Goal: Task Accomplishment & Management: Manage account settings

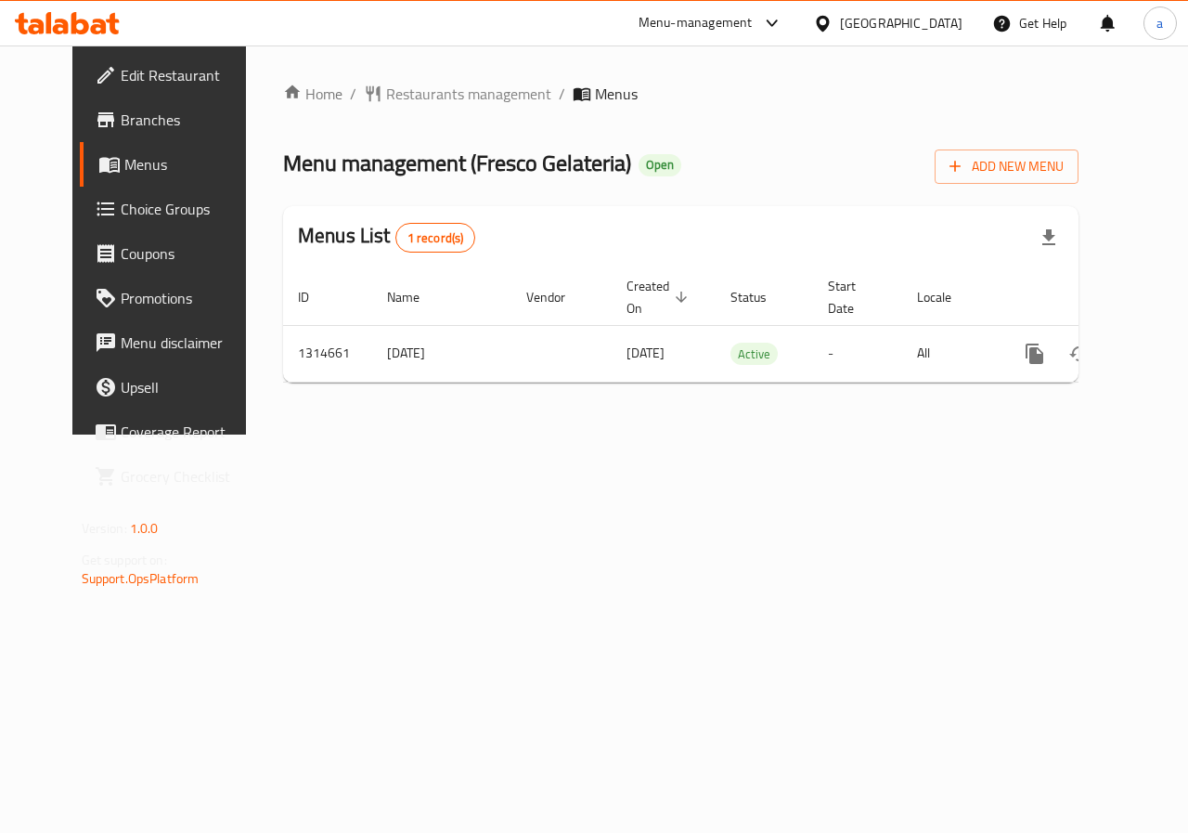
click at [121, 206] on span "Choice Groups" at bounding box center [189, 209] width 136 height 22
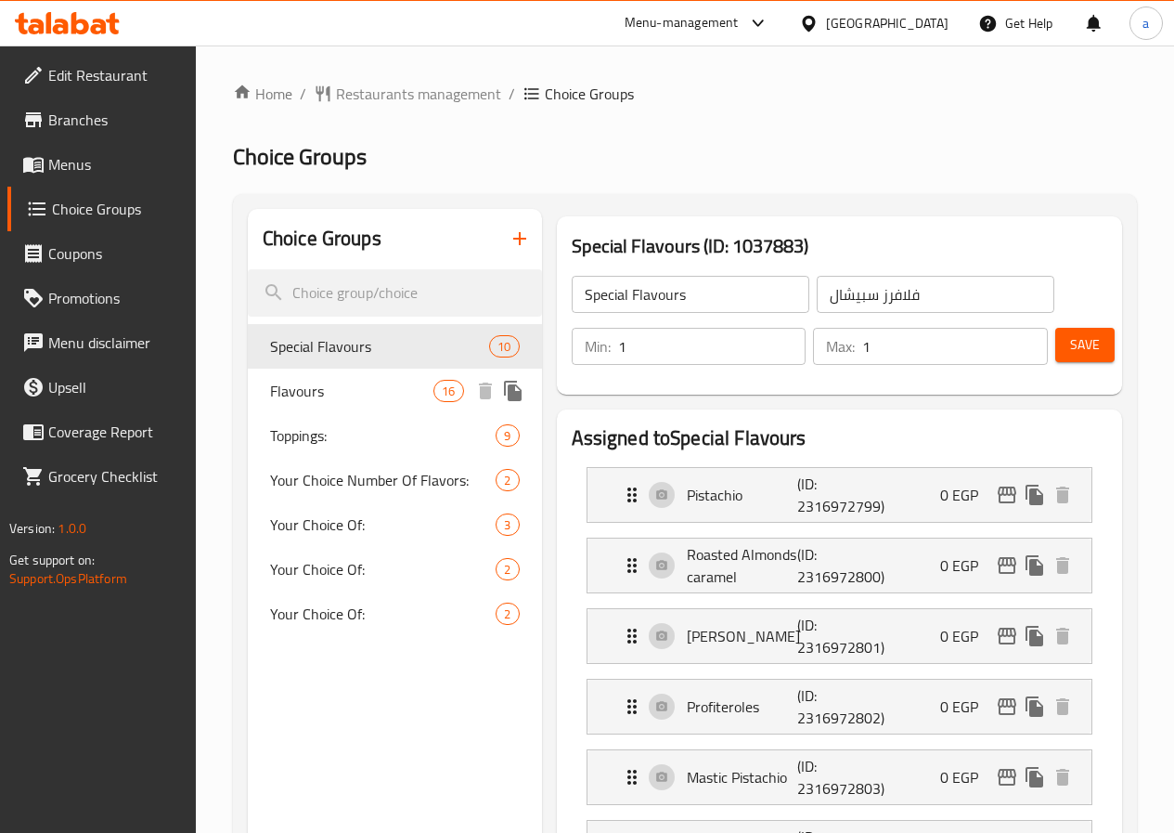
drag, startPoint x: 290, startPoint y: 382, endPoint x: 353, endPoint y: 421, distance: 74.2
click at [290, 382] on span "Flavours" at bounding box center [351, 391] width 163 height 22
type input "Flavours"
type input "فلافرز"
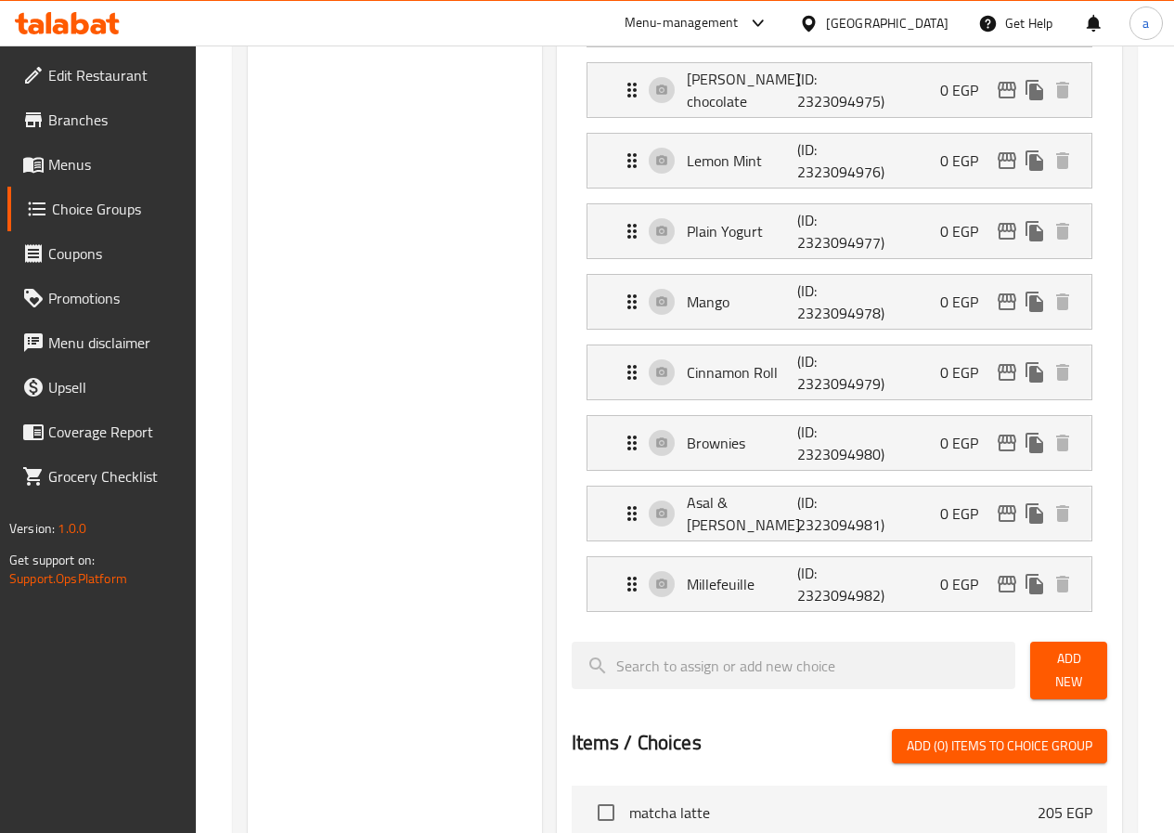
scroll to position [928, 0]
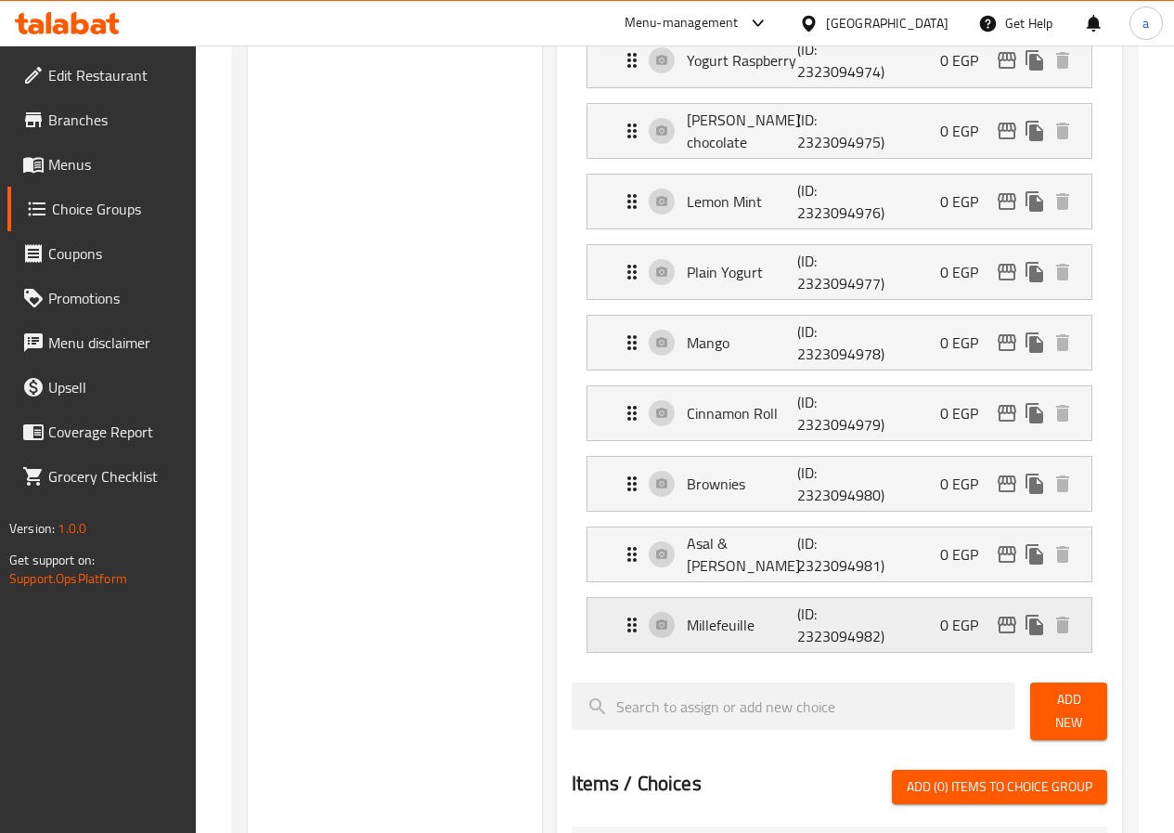
click at [682, 612] on div "Millefeuille (ID: 2323094982) 0 EGP" at bounding box center [845, 625] width 448 height 54
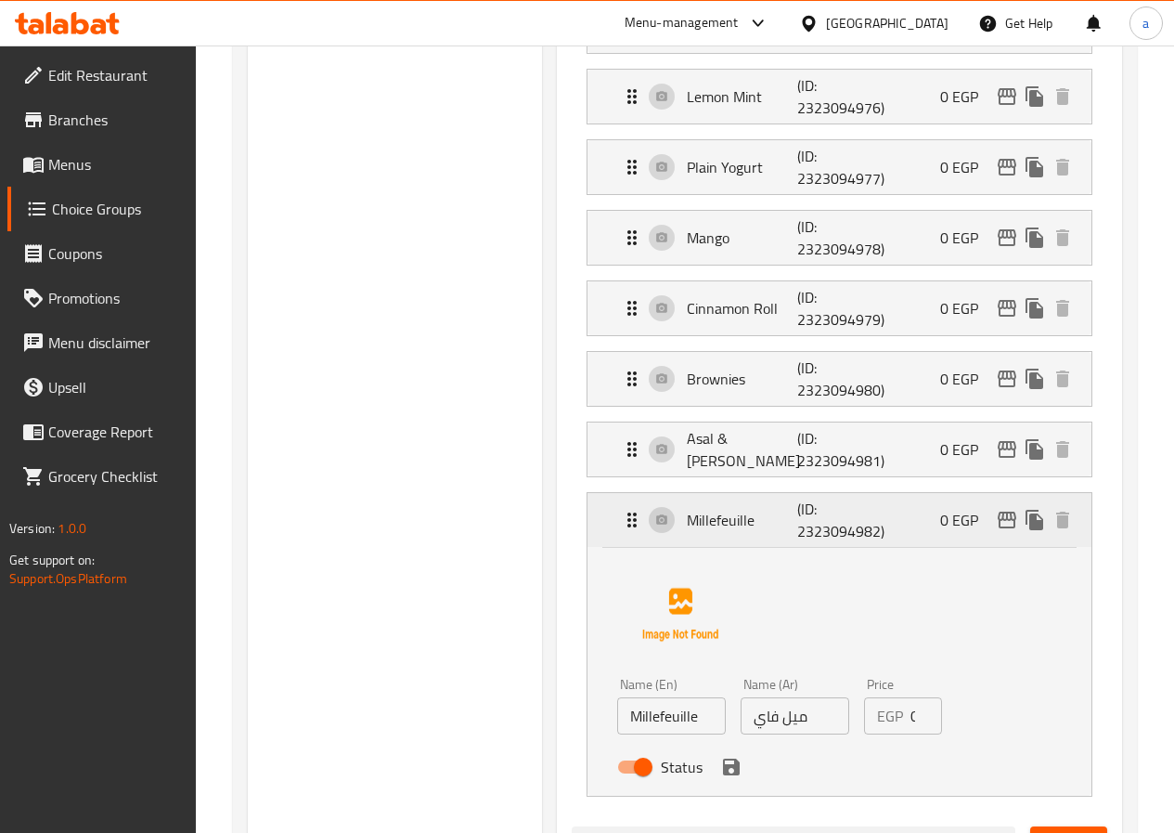
scroll to position [1021, 0]
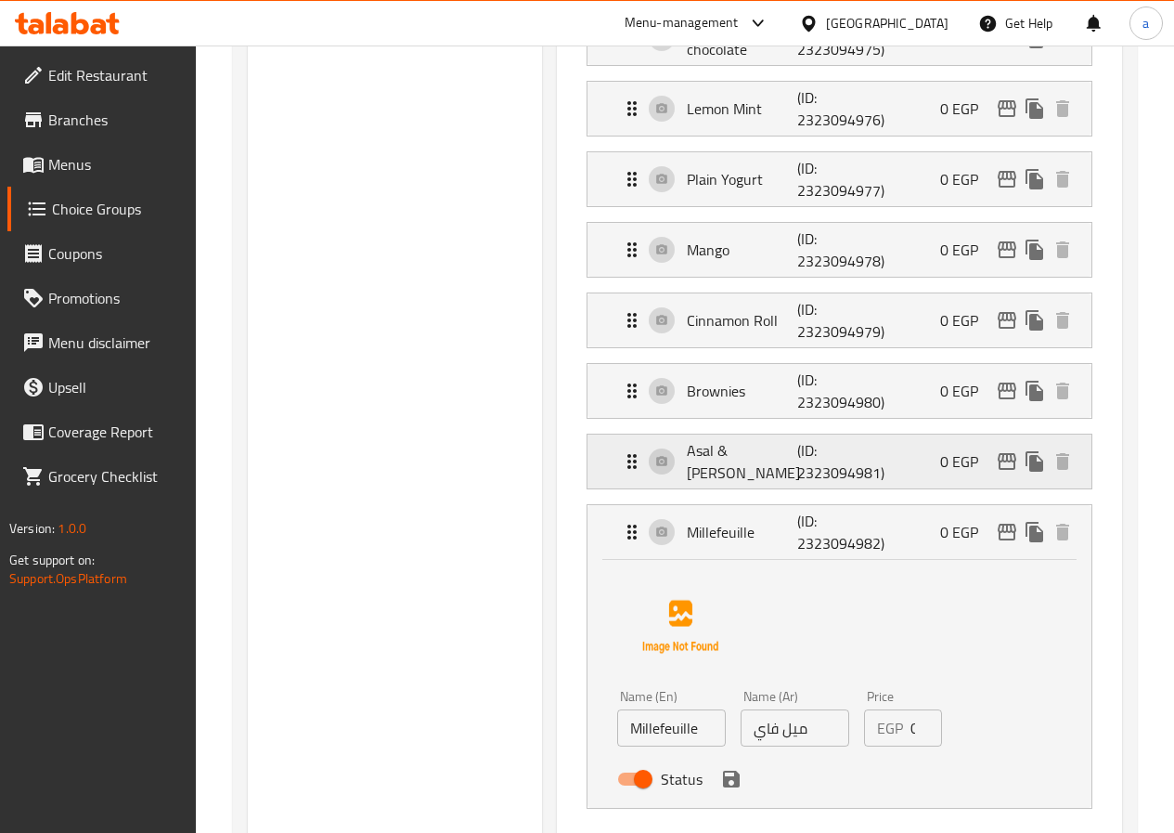
click at [727, 467] on p "Asal & [PERSON_NAME]" at bounding box center [742, 461] width 111 height 45
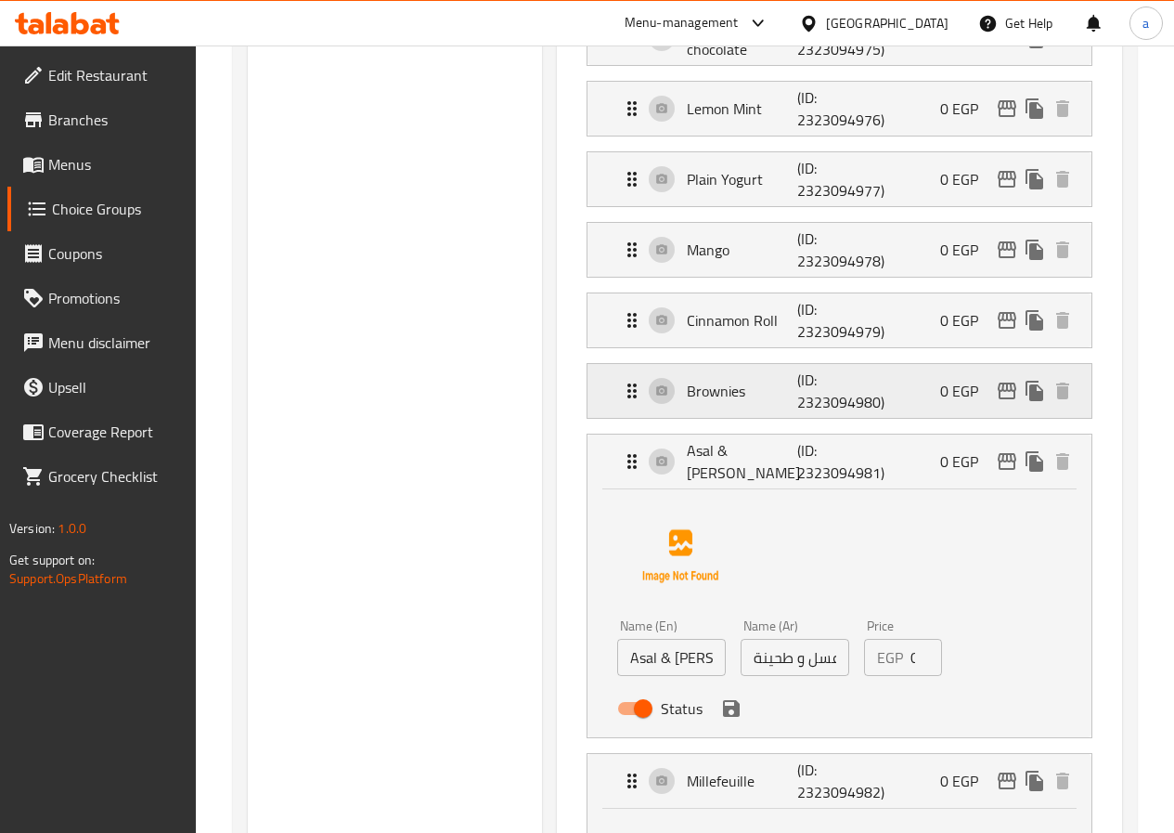
click at [711, 397] on p "Brownies" at bounding box center [742, 391] width 111 height 22
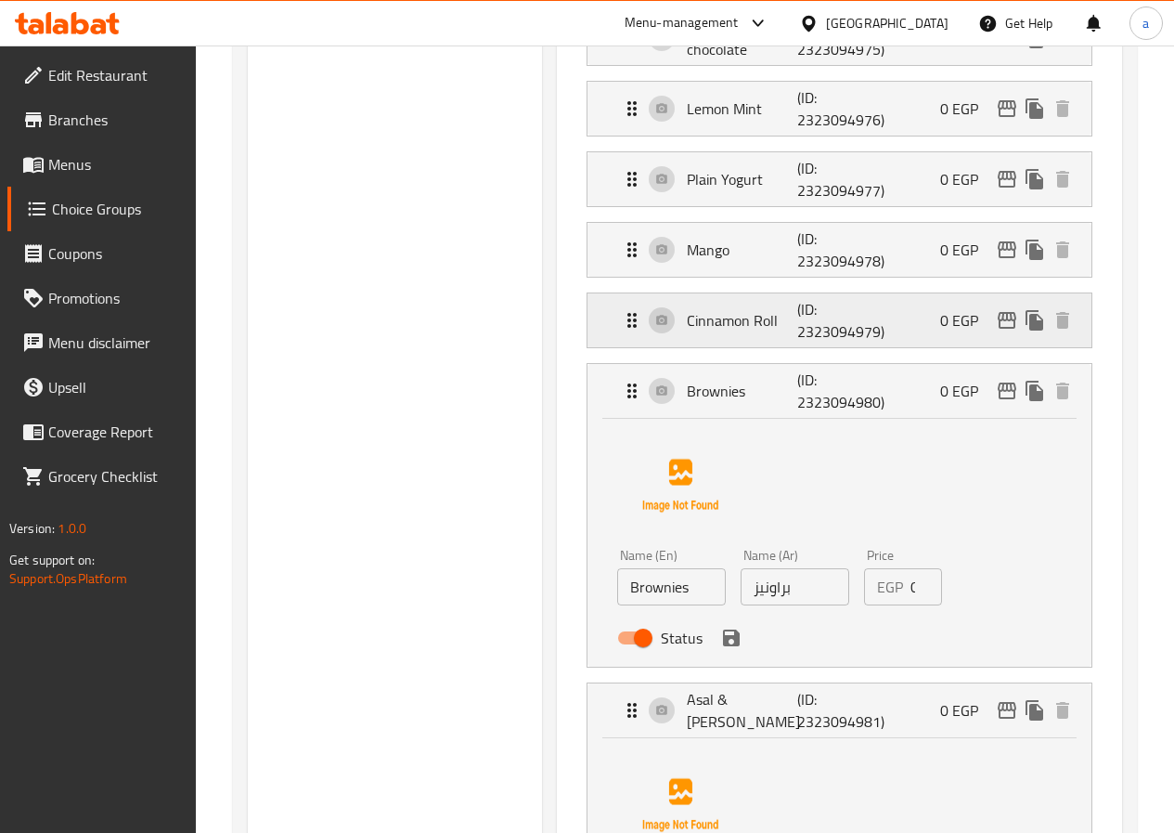
click at [719, 324] on p "Cinnamon Roll" at bounding box center [742, 320] width 111 height 22
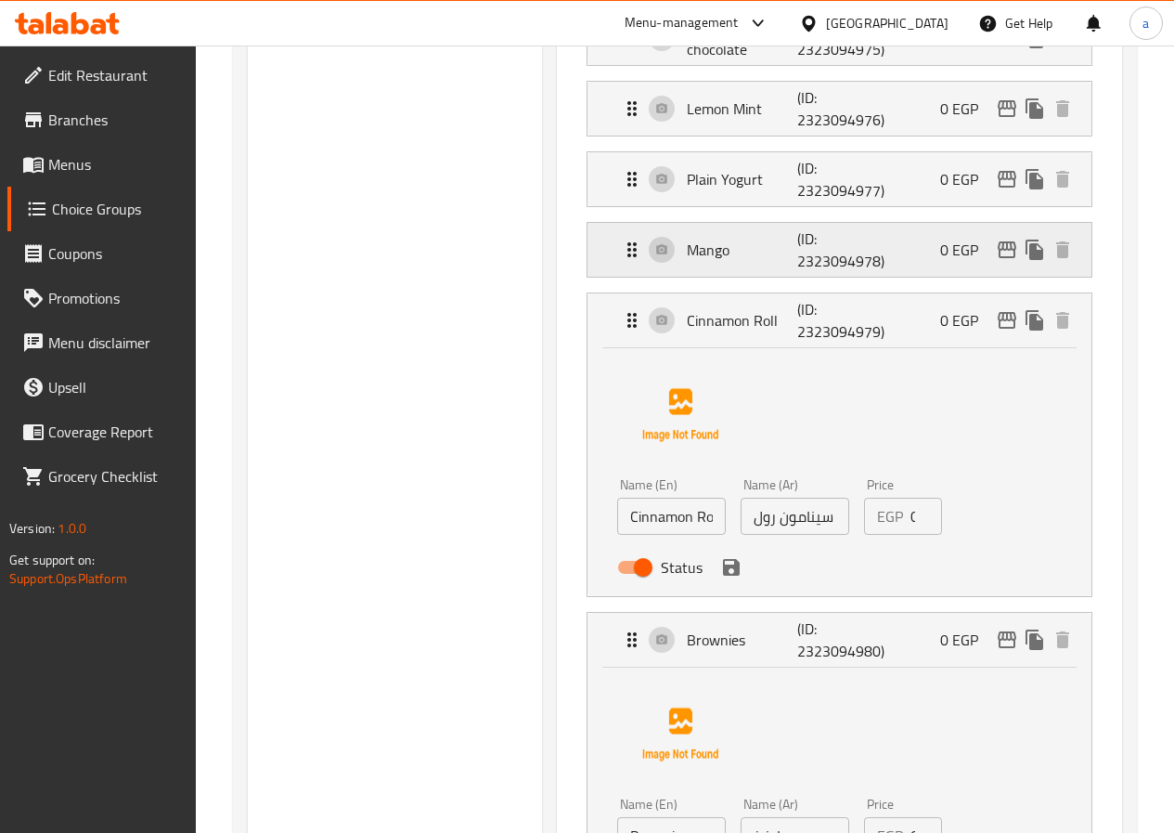
click at [720, 259] on p "Mango" at bounding box center [742, 250] width 111 height 22
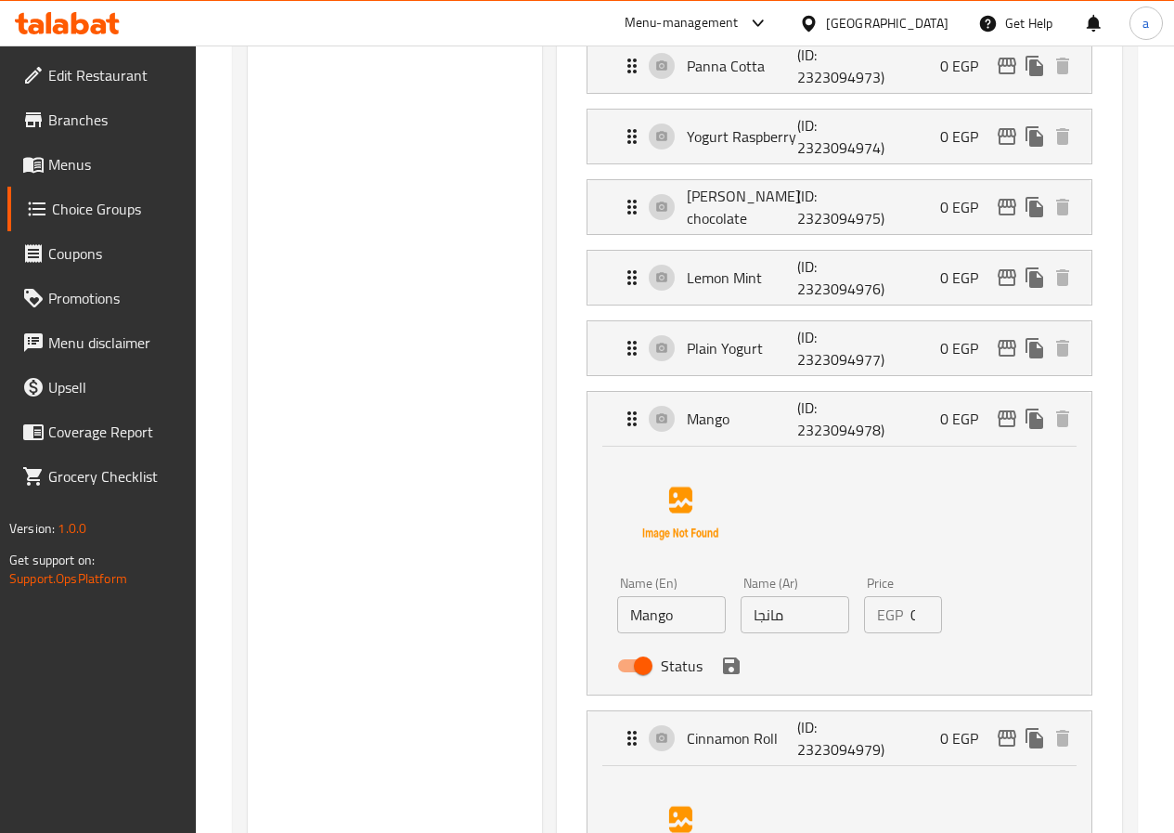
scroll to position [835, 0]
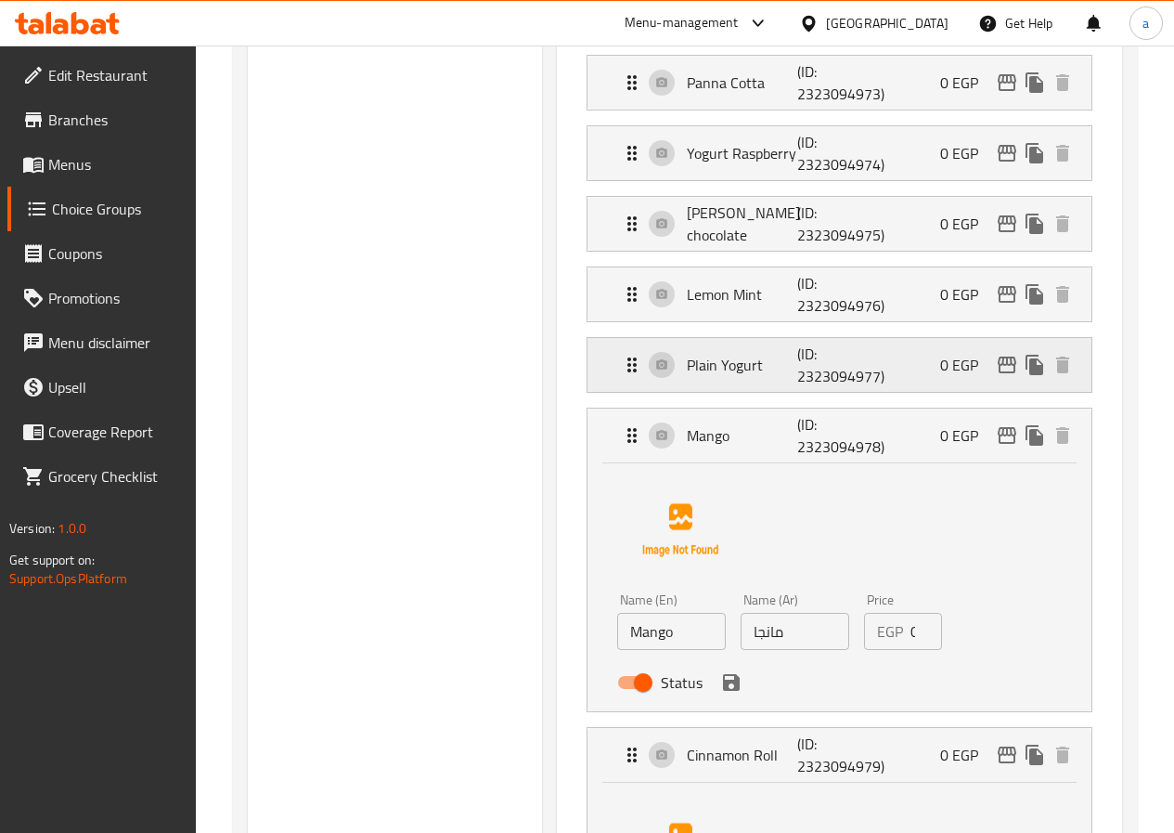
click at [737, 368] on p "Plain Yogurt" at bounding box center [742, 365] width 111 height 22
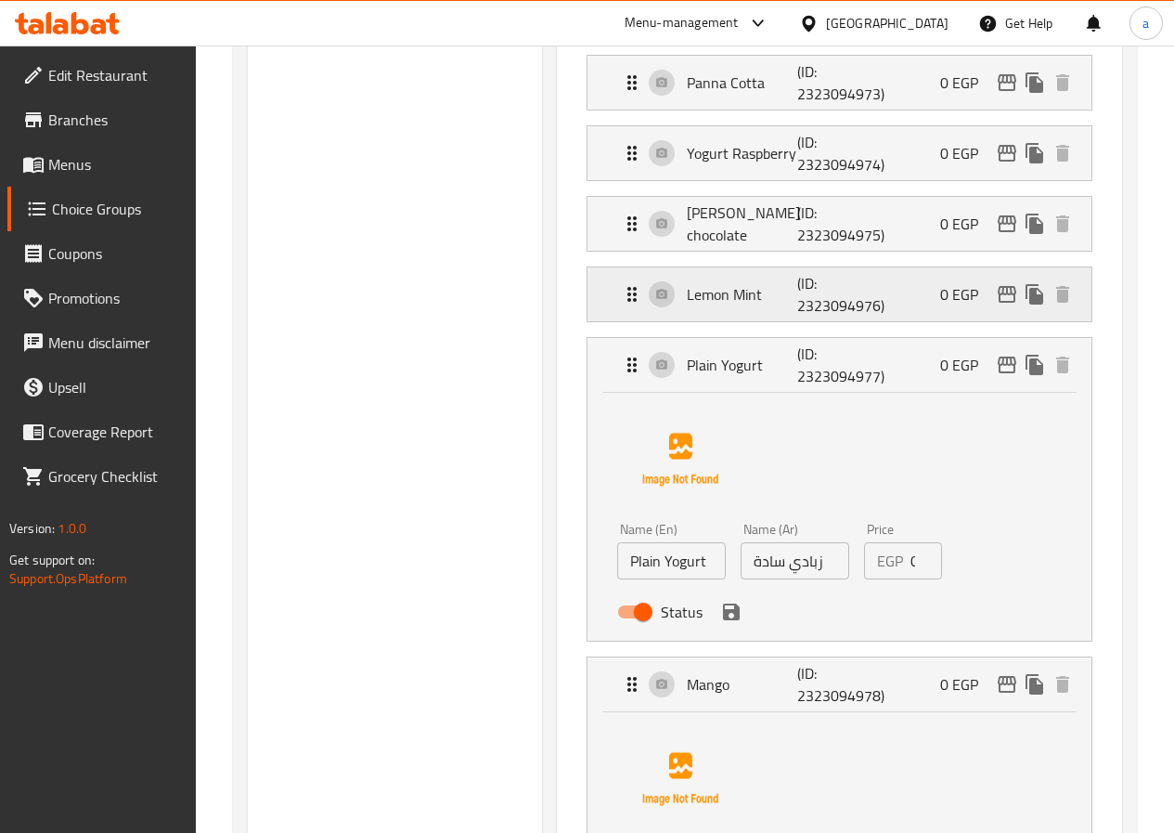
click at [730, 305] on div "Lemon Mint (ID: 2323094976) 0 EGP" at bounding box center [845, 294] width 448 height 54
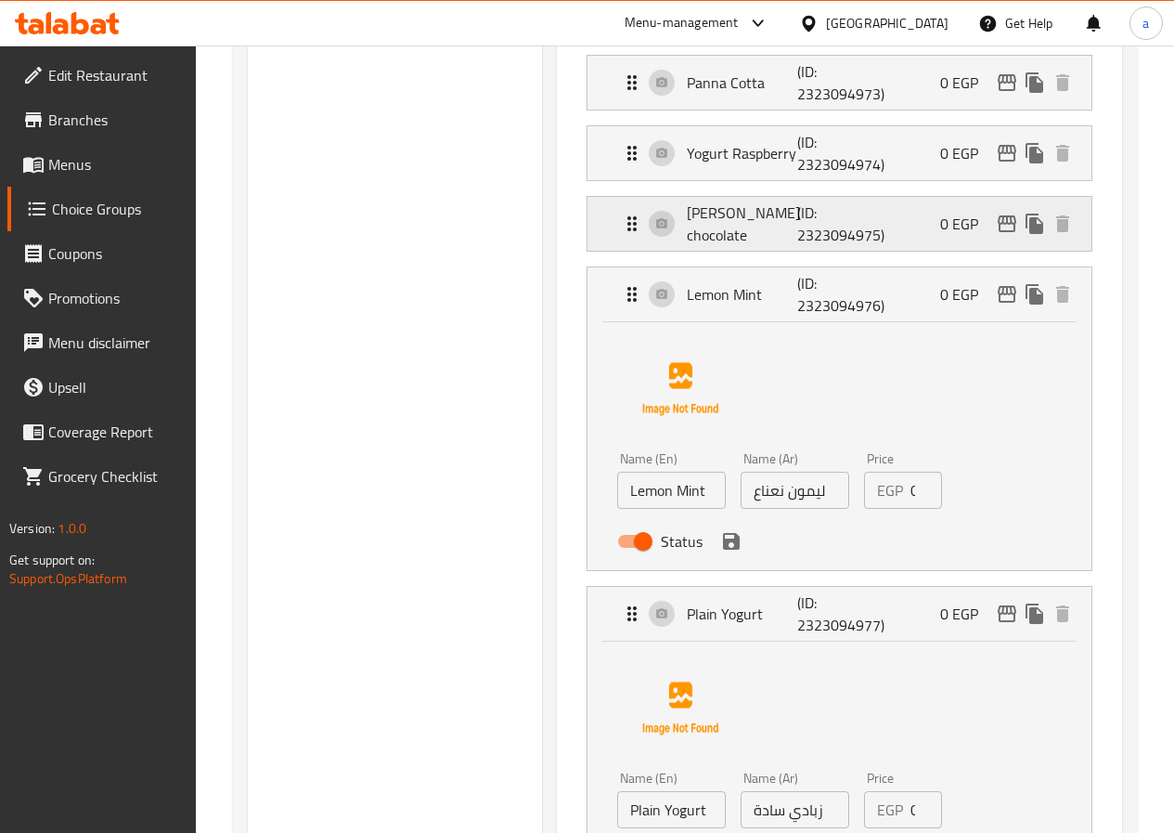
click at [797, 233] on p "(ID: 2323094975)" at bounding box center [834, 223] width 74 height 45
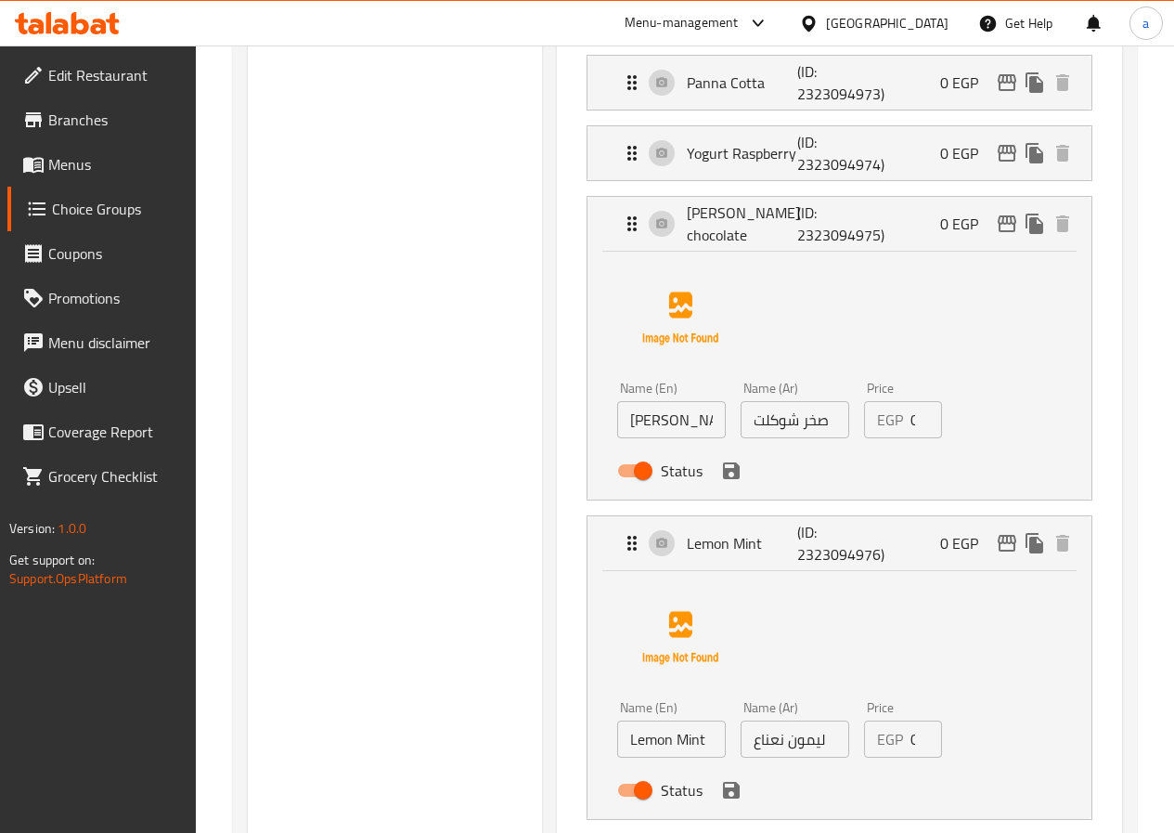
scroll to position [742, 0]
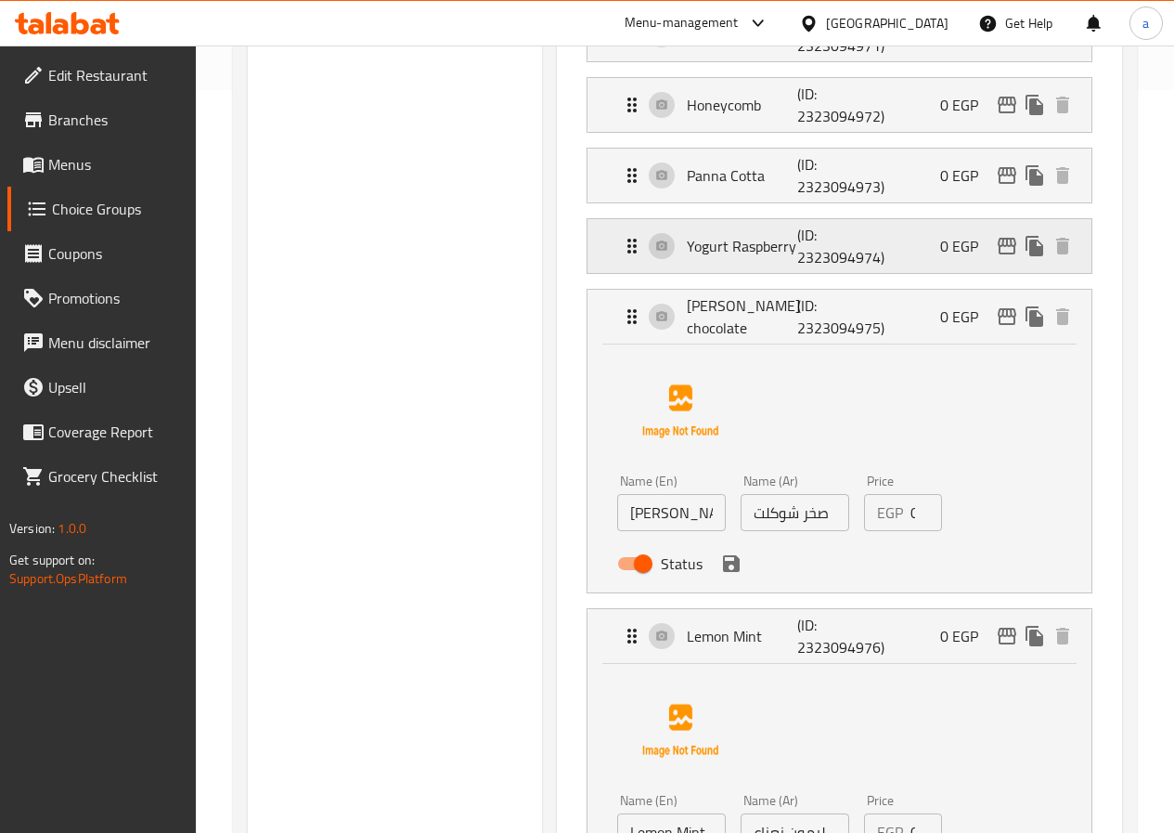
click at [723, 250] on p "Yogurt Raspberry" at bounding box center [742, 246] width 111 height 22
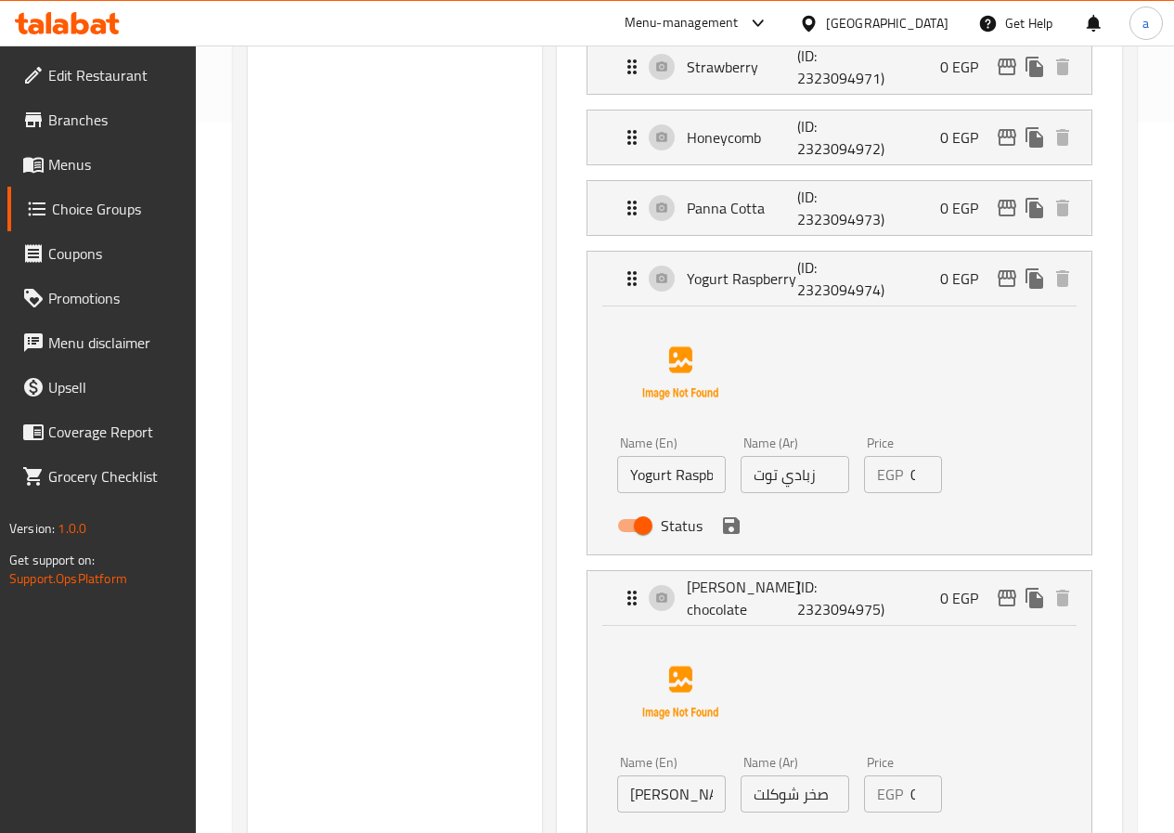
scroll to position [650, 0]
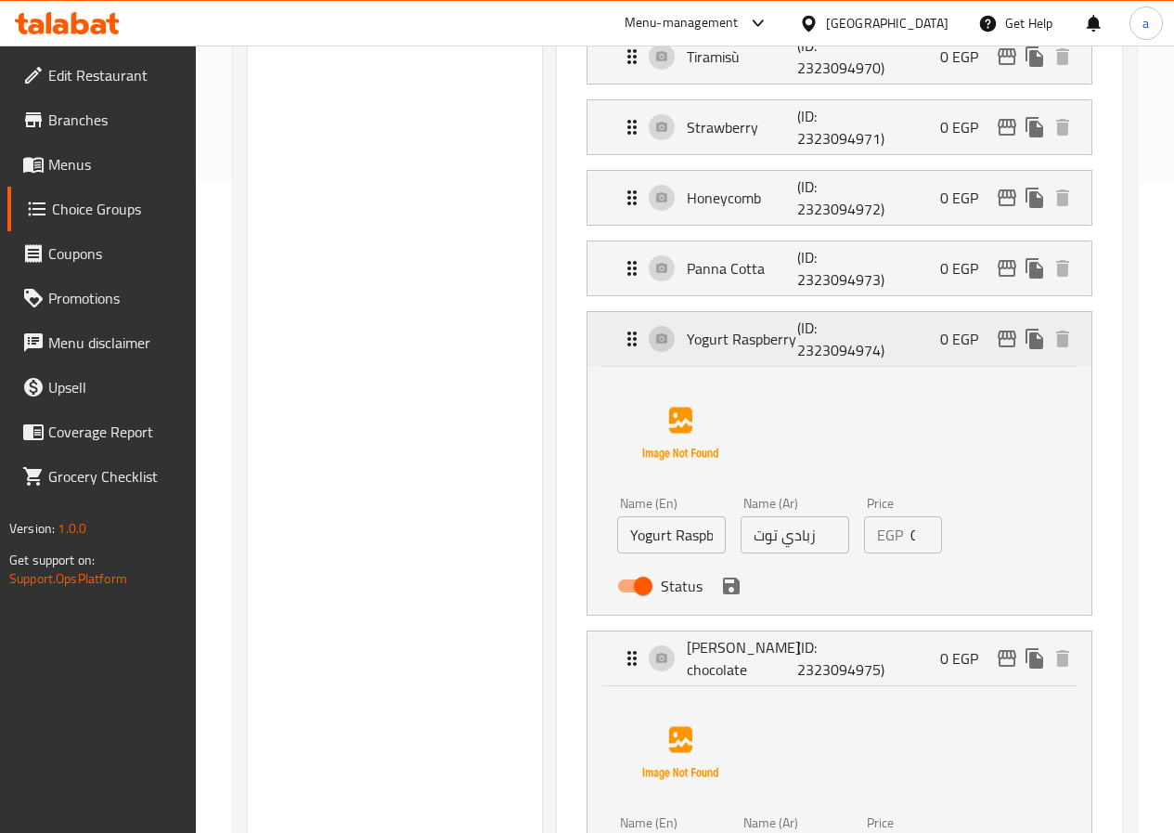
click at [735, 355] on div "Yogurt Raspberry (ID: 2323094974) 0 EGP" at bounding box center [845, 339] width 448 height 54
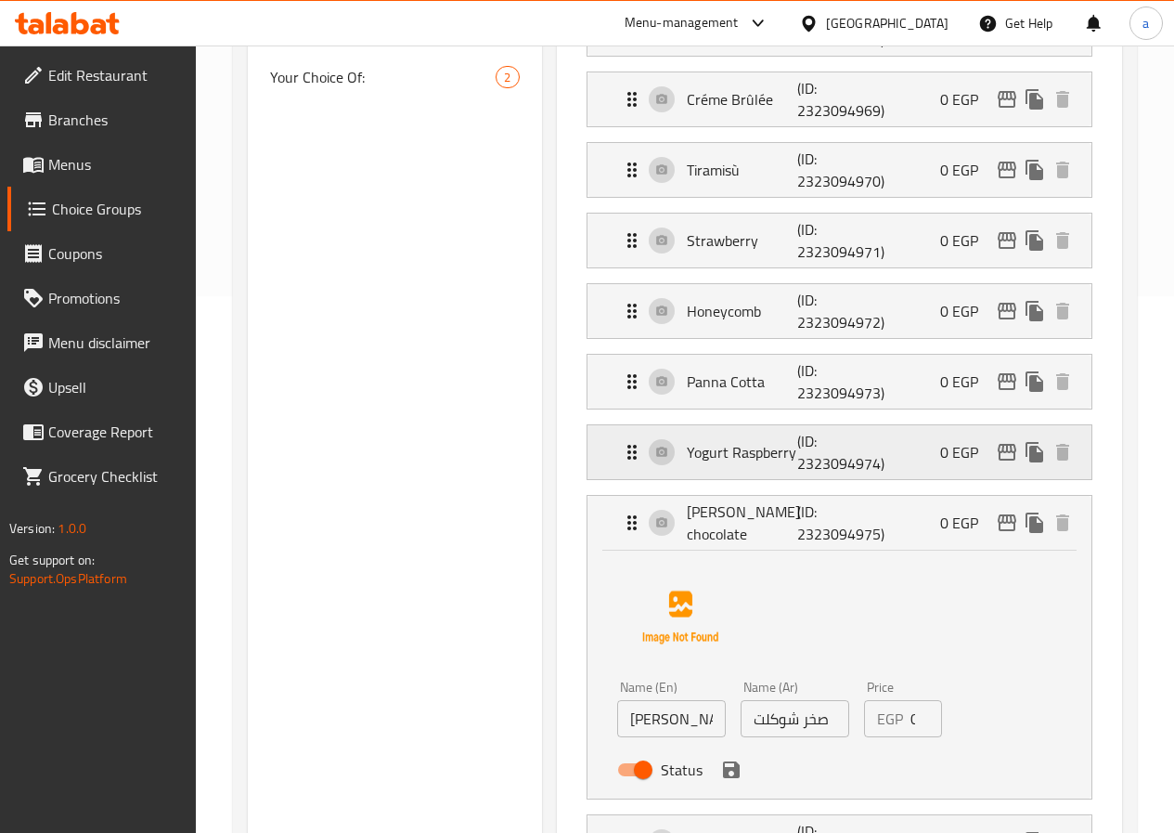
scroll to position [371, 0]
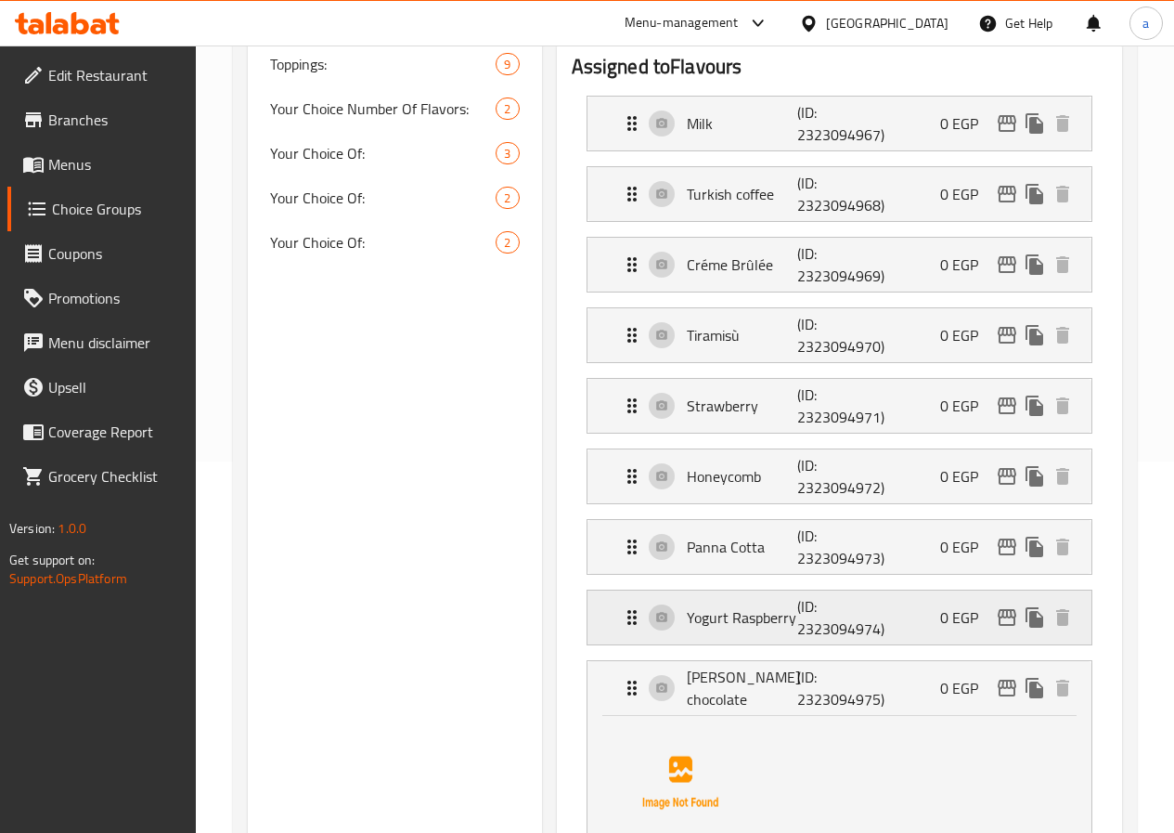
click at [797, 623] on p "(ID: 2323094974)" at bounding box center [834, 617] width 74 height 45
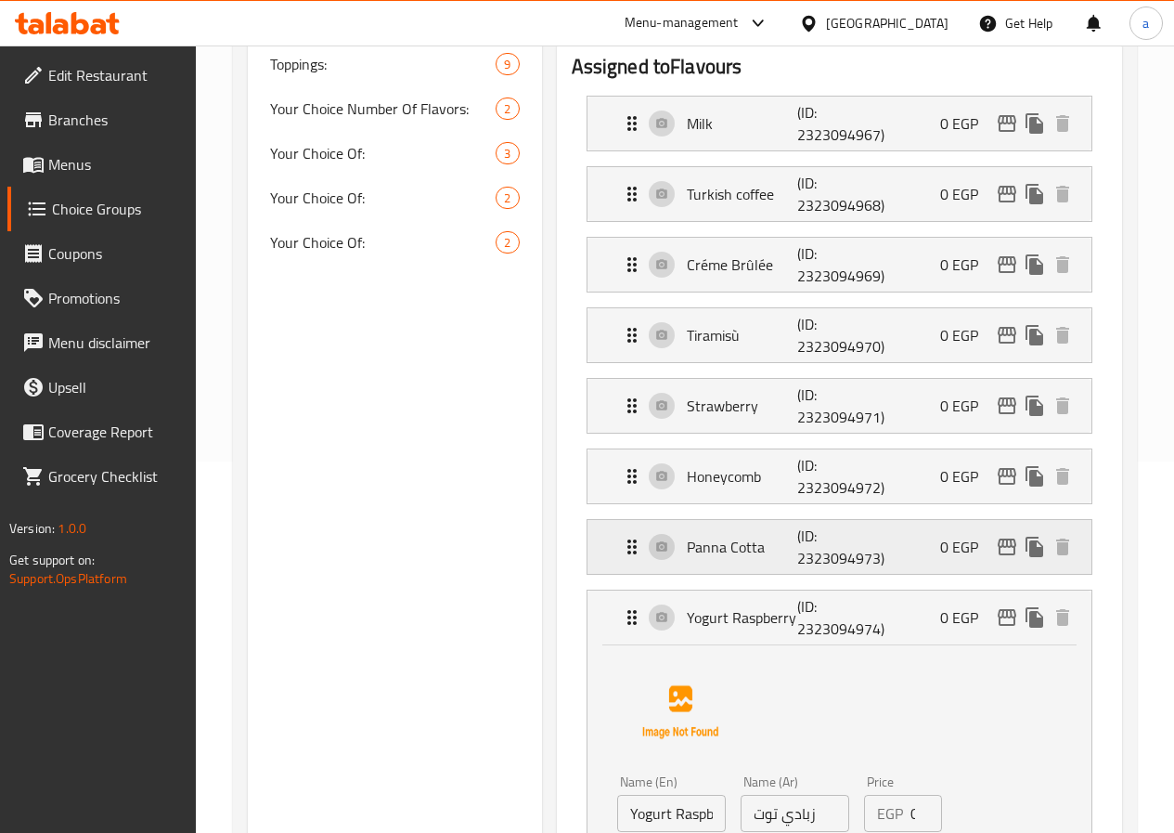
click at [735, 559] on div "Panna Cotta (ID: 2323094973) 0 EGP" at bounding box center [845, 547] width 448 height 54
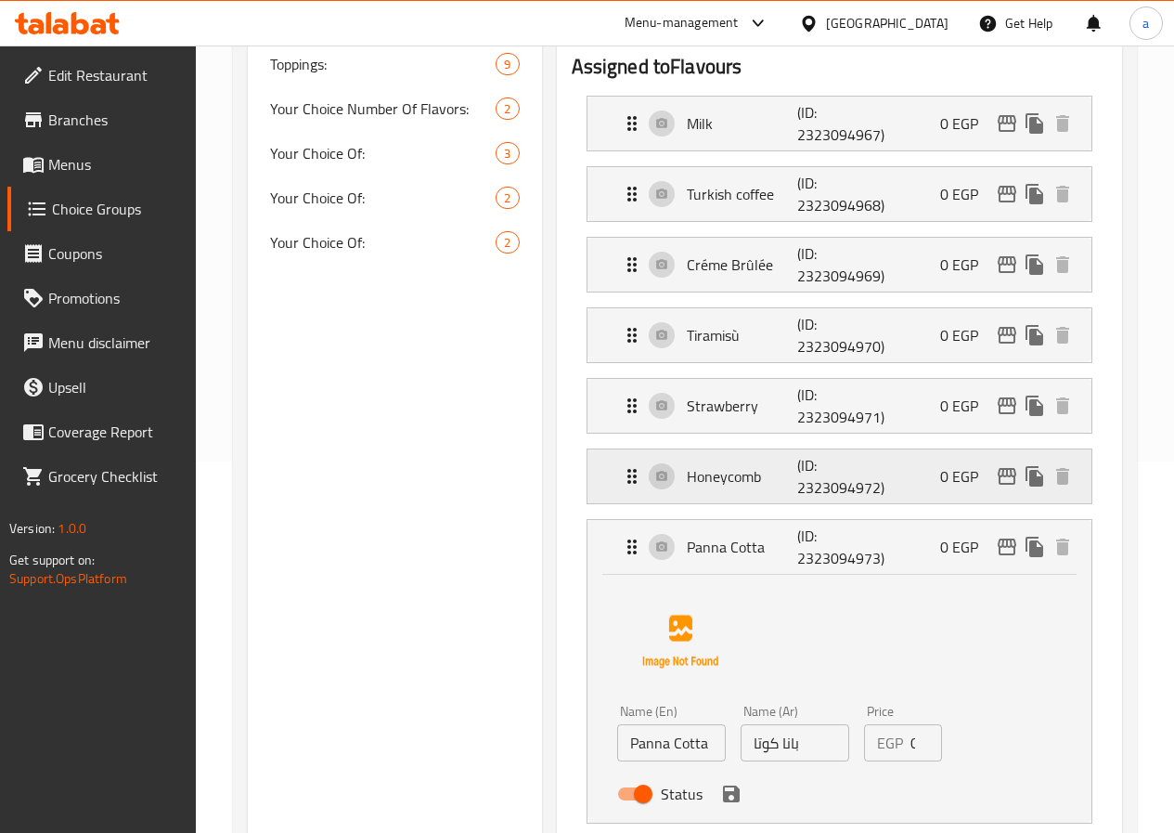
click at [727, 473] on p "Honeycomb" at bounding box center [742, 476] width 111 height 22
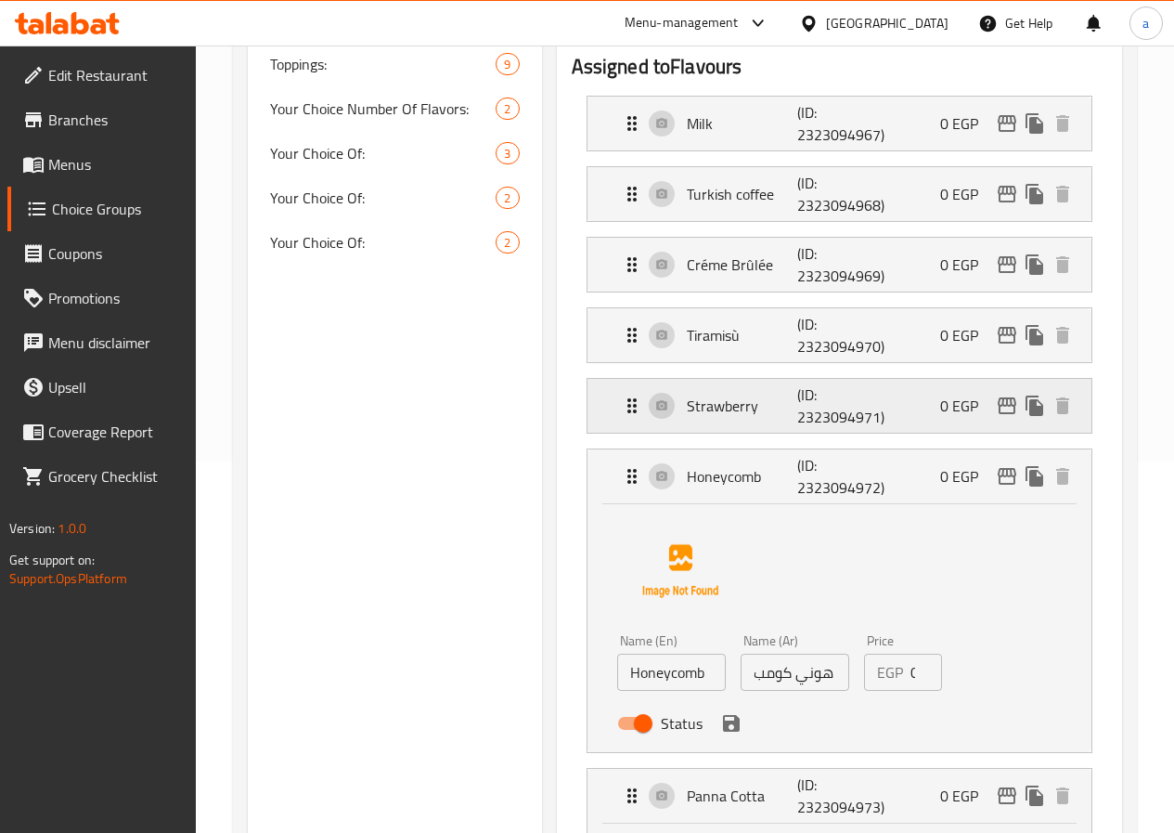
click at [797, 404] on p "(ID: 2323094971)" at bounding box center [834, 405] width 74 height 45
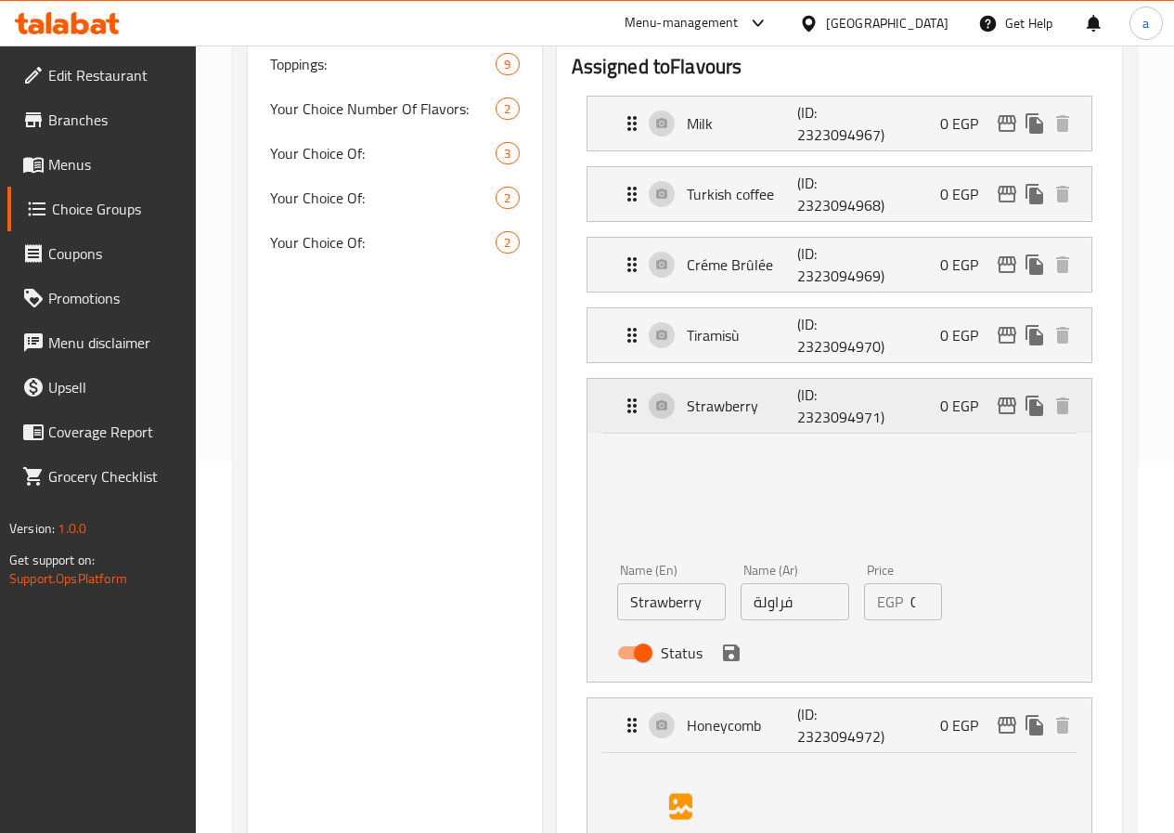
click at [797, 404] on p "(ID: 2323094971)" at bounding box center [834, 405] width 74 height 45
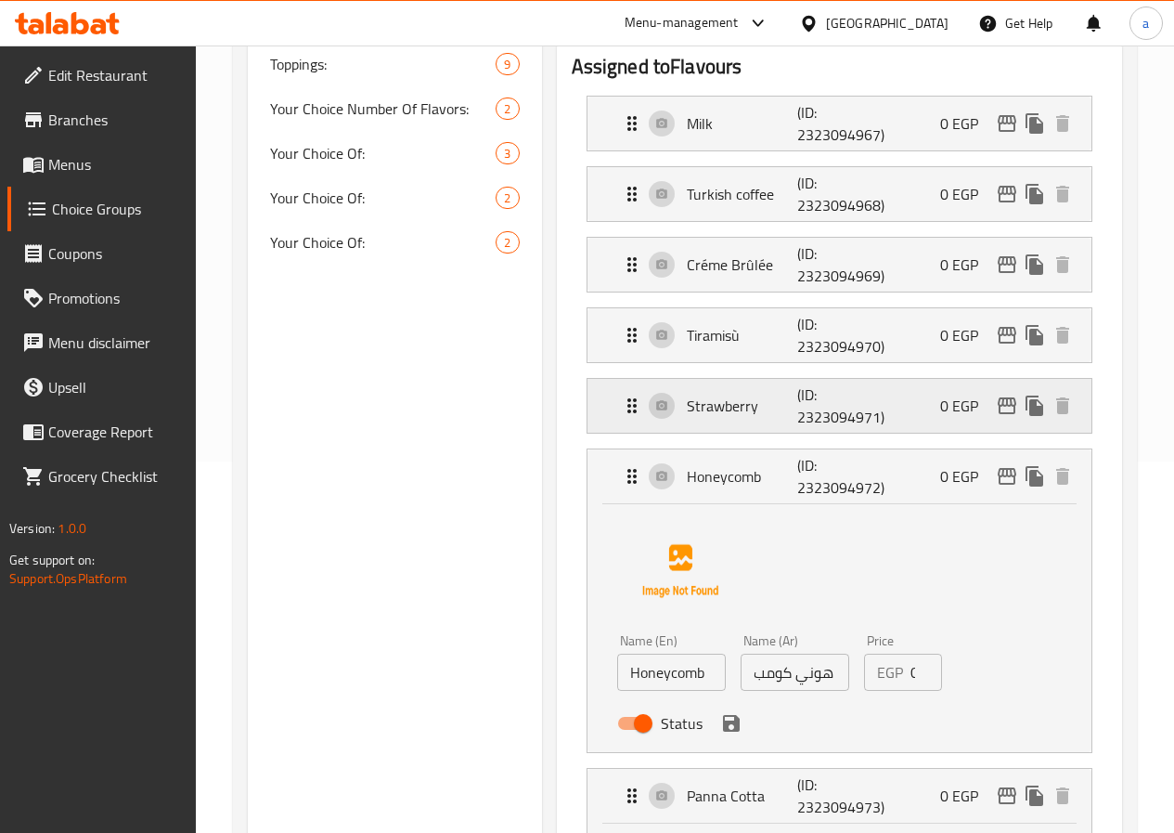
click at [797, 404] on p "(ID: 2323094971)" at bounding box center [834, 405] width 74 height 45
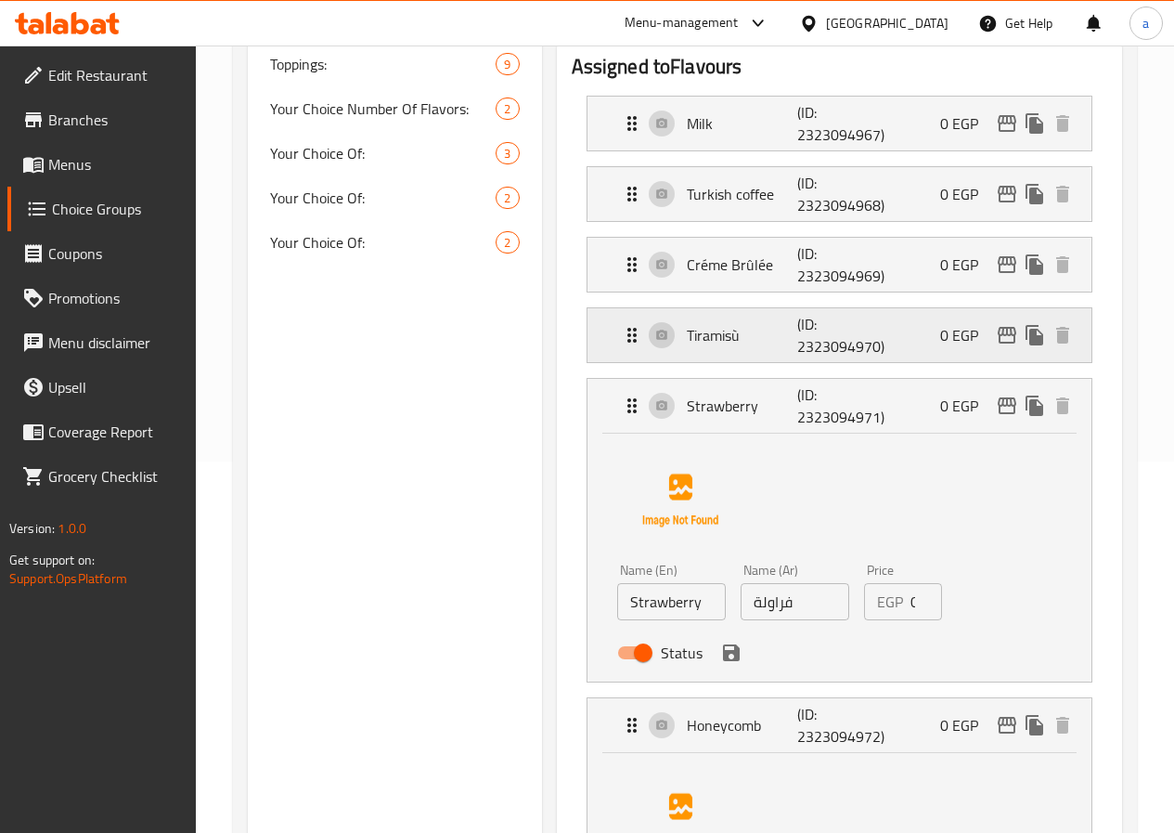
click at [797, 355] on p "(ID: 2323094970)" at bounding box center [834, 335] width 74 height 45
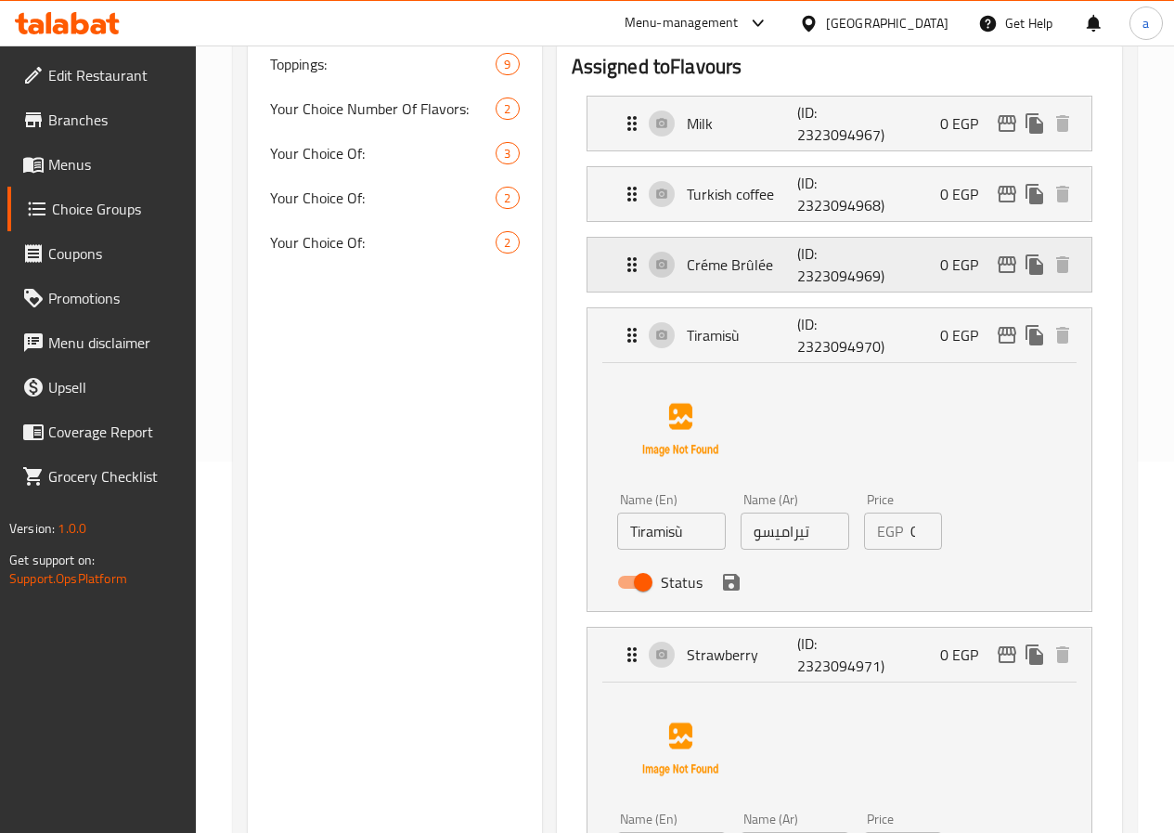
click at [797, 286] on p "(ID: 2323094969)" at bounding box center [834, 264] width 74 height 45
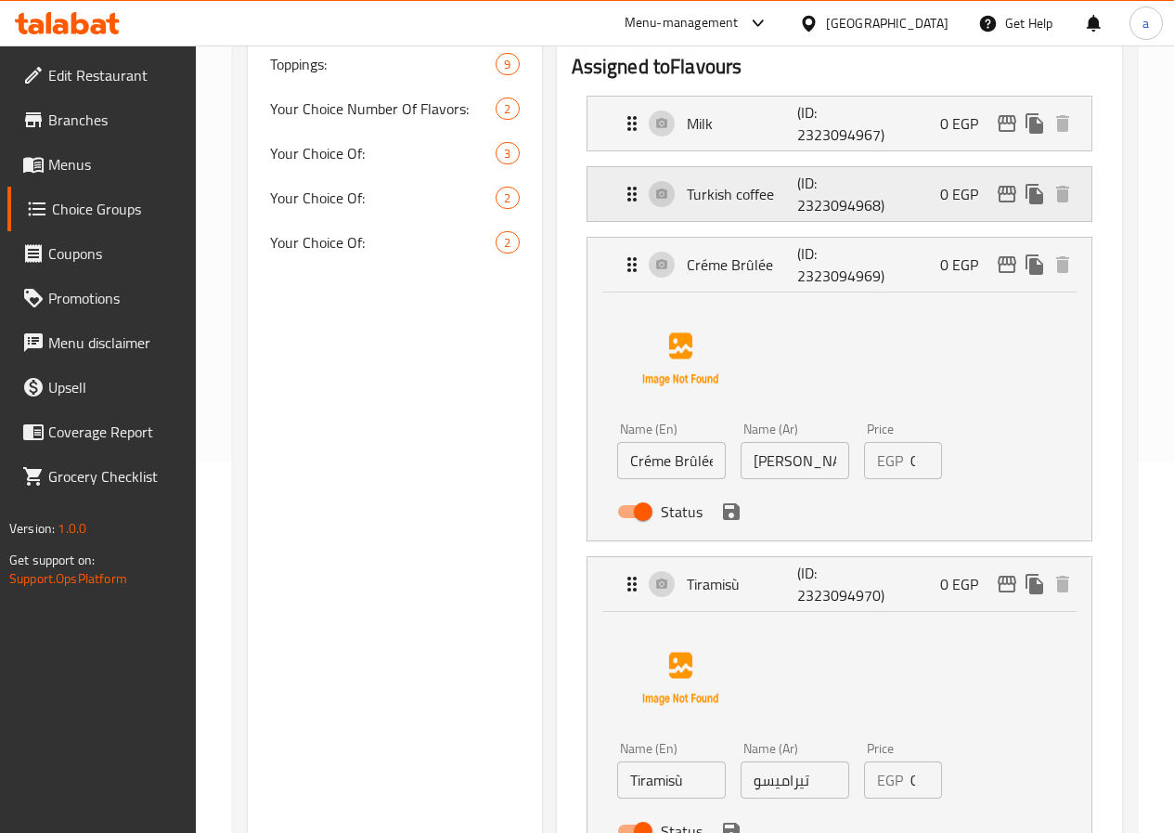
click at [797, 211] on p "(ID: 2323094968)" at bounding box center [834, 194] width 74 height 45
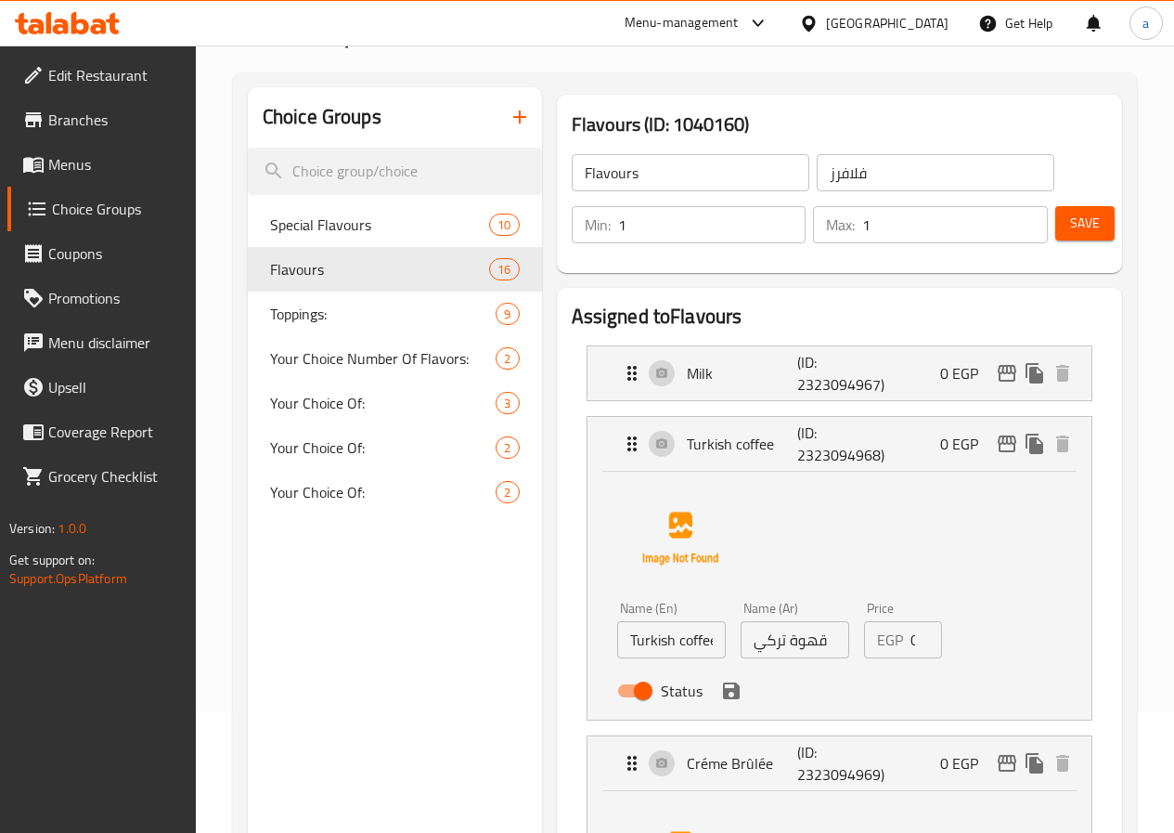
scroll to position [93, 0]
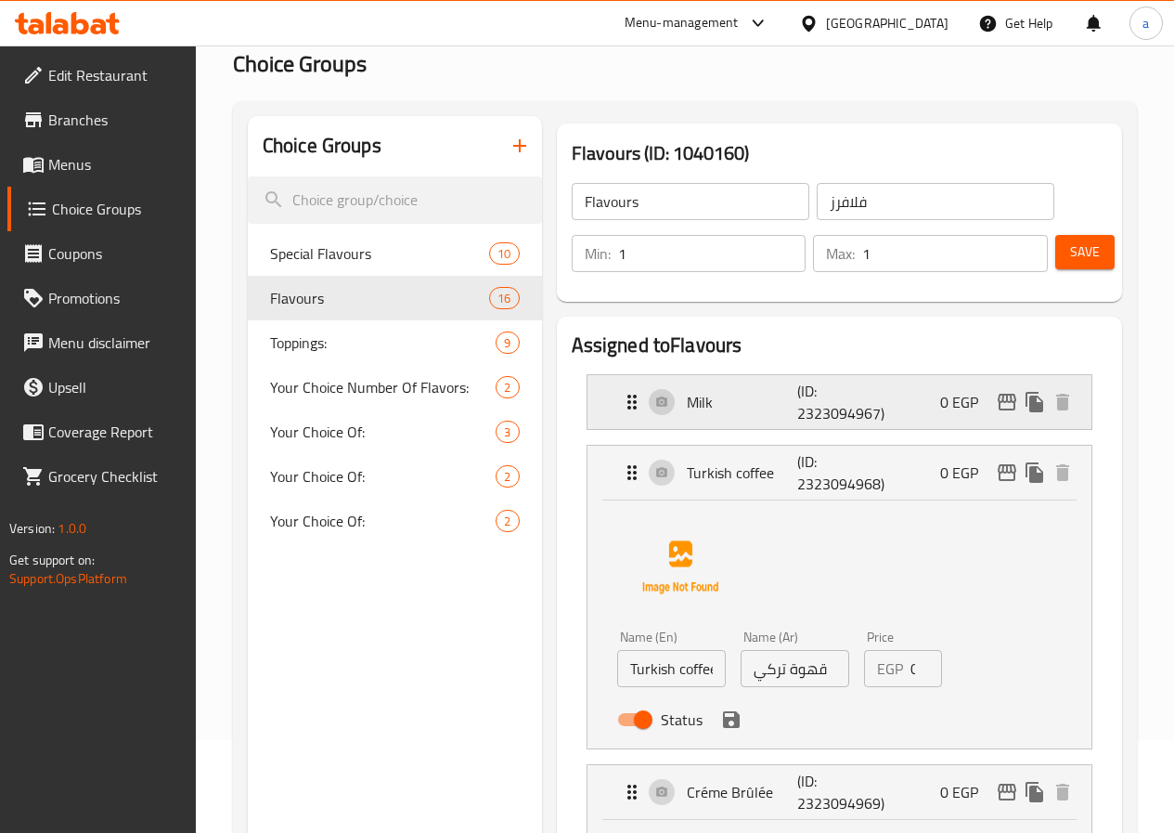
click at [719, 394] on p "Milk" at bounding box center [742, 402] width 111 height 22
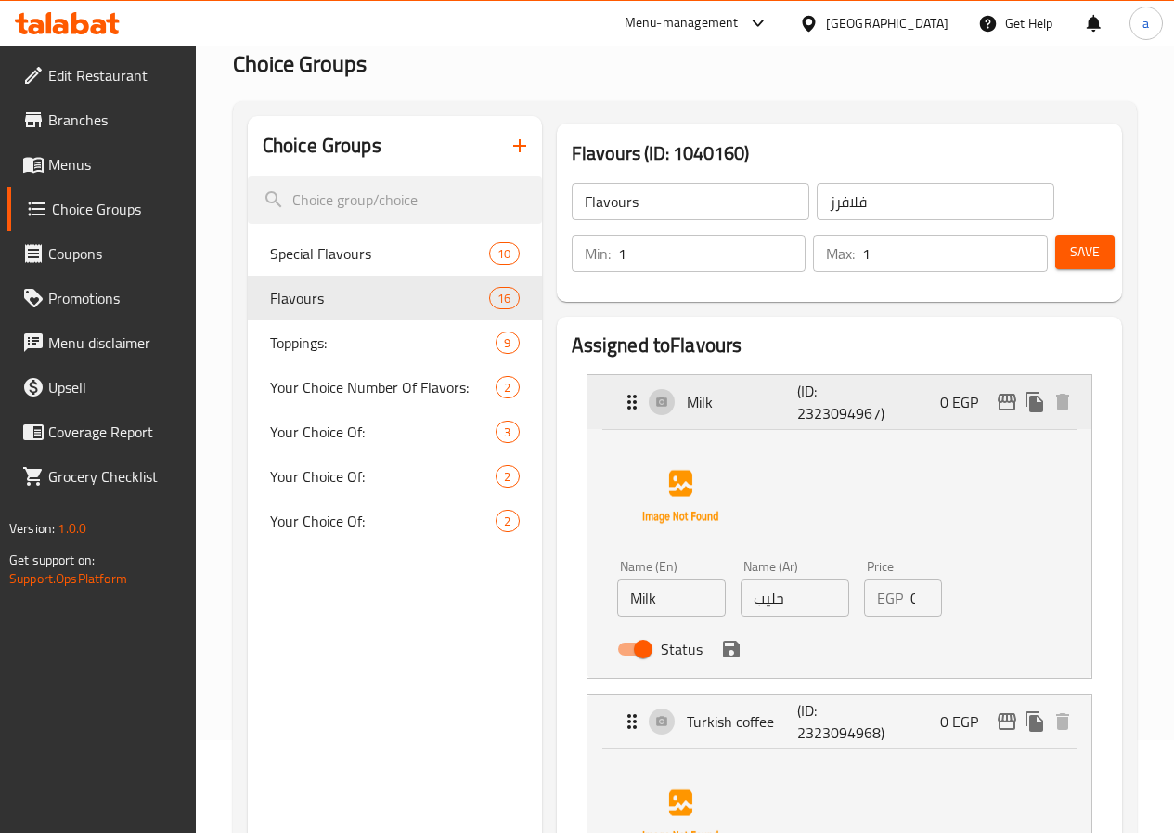
click at [797, 404] on p "(ID: 2323094967)" at bounding box center [834, 402] width 74 height 45
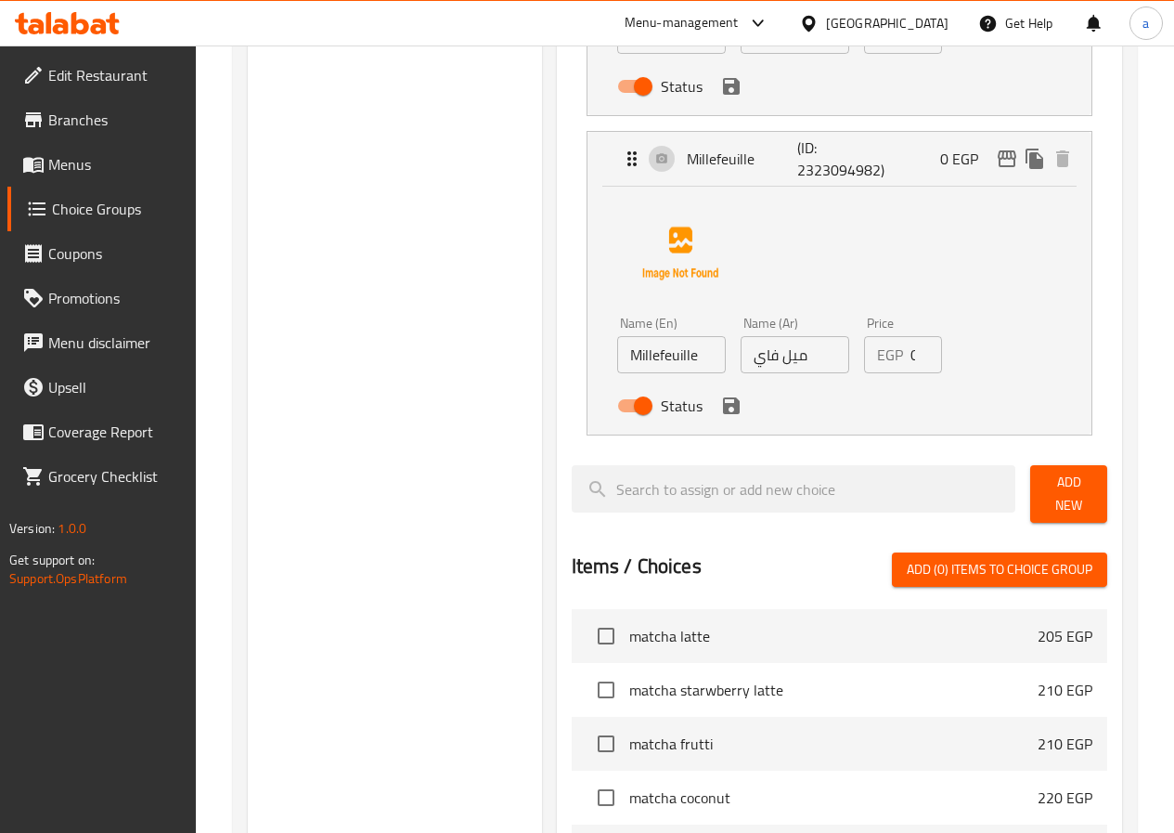
scroll to position [4875, 0]
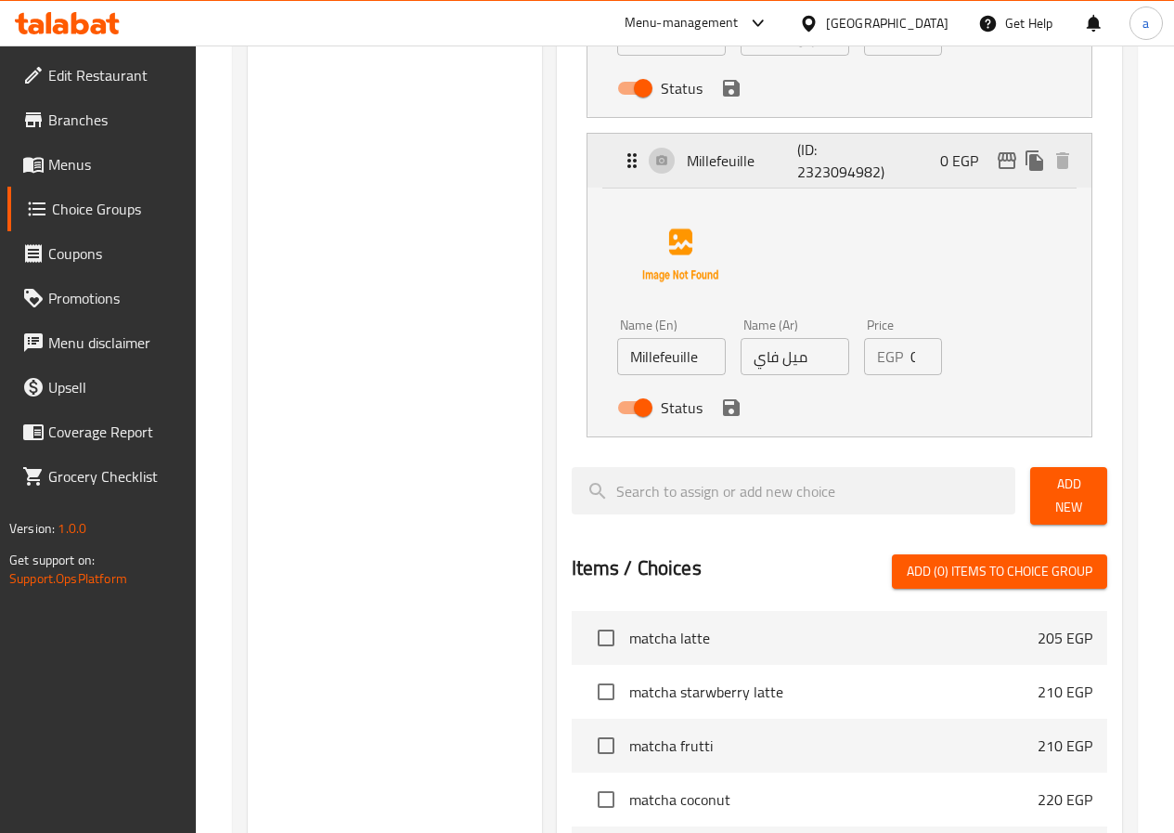
click at [687, 160] on p "Millefeuille" at bounding box center [742, 160] width 111 height 22
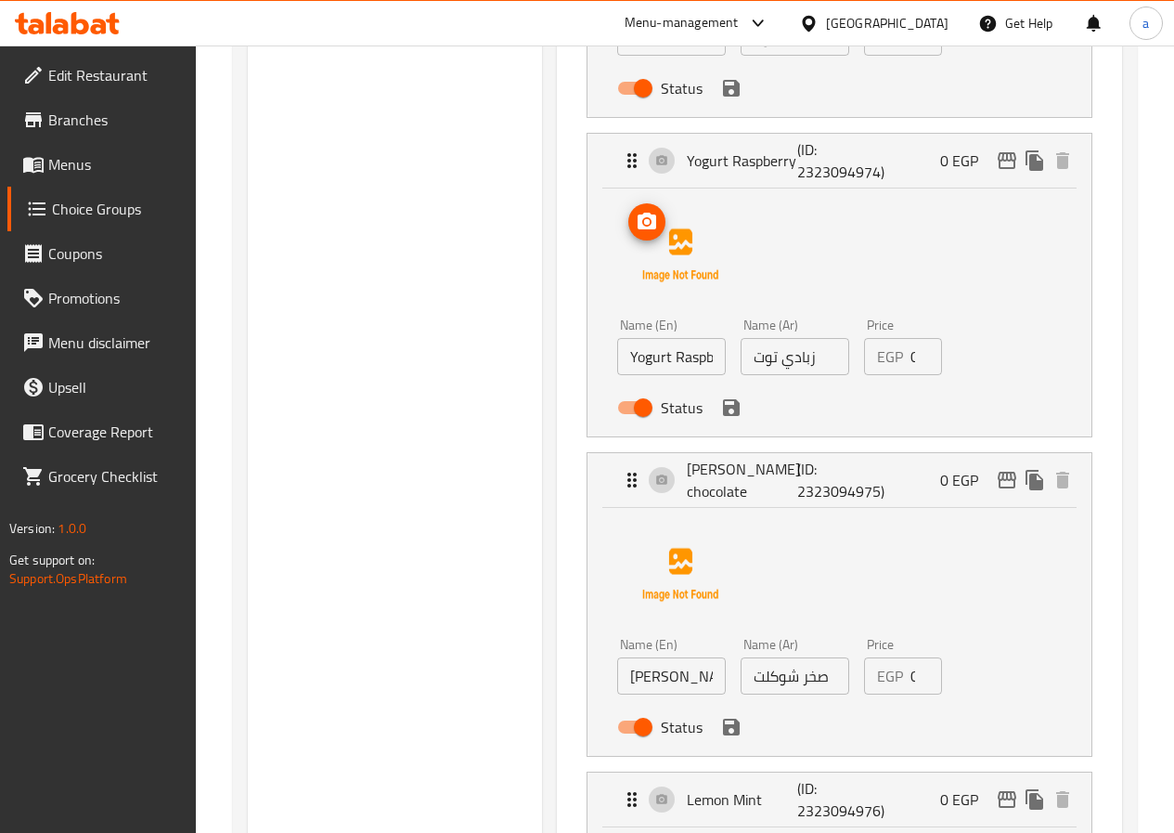
scroll to position [1763, 0]
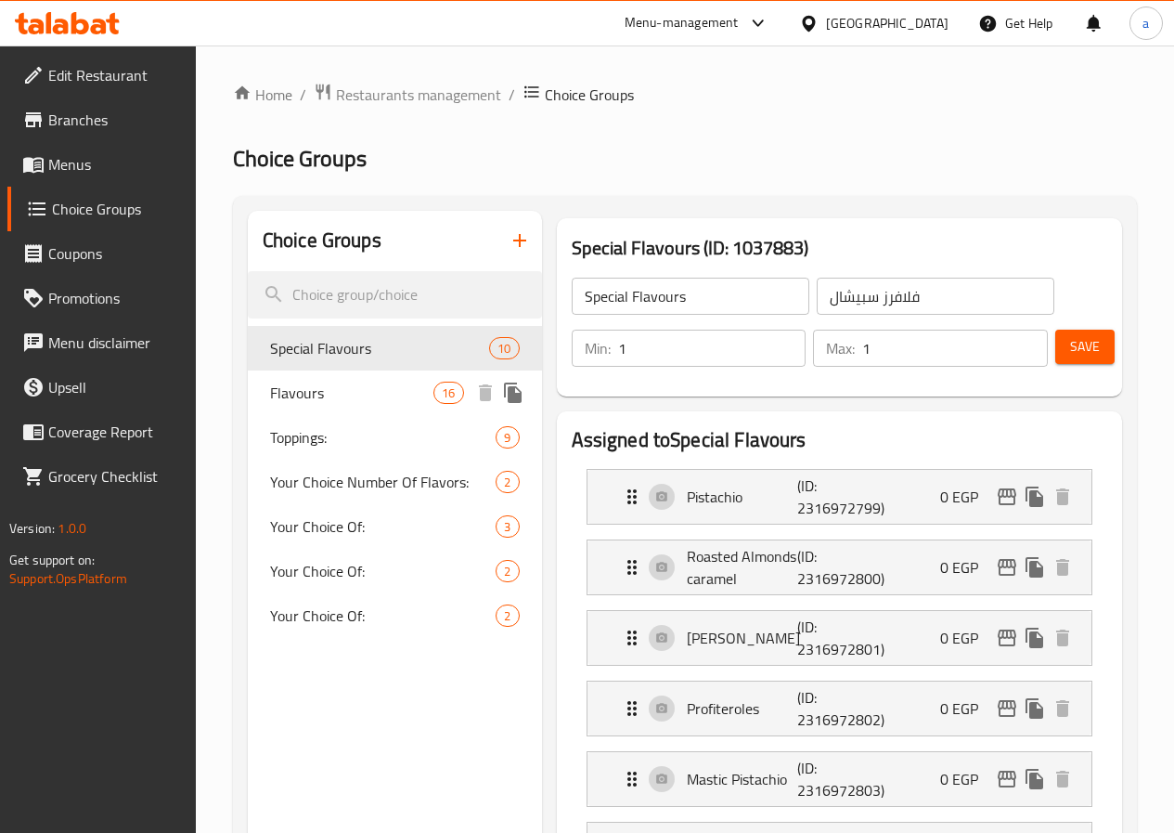
click at [327, 396] on span "Flavours" at bounding box center [351, 392] width 163 height 22
type input "Flavours"
type input "فلافرز"
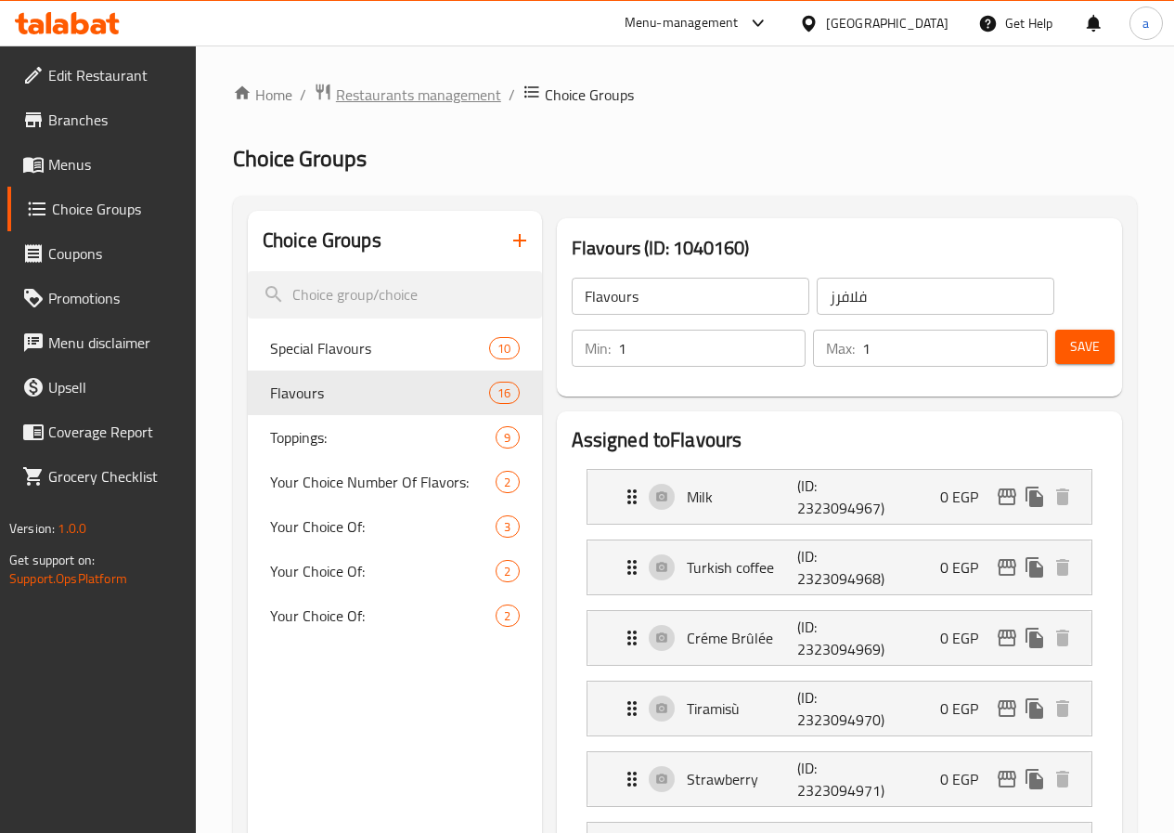
click at [412, 98] on span "Restaurants management" at bounding box center [418, 95] width 165 height 22
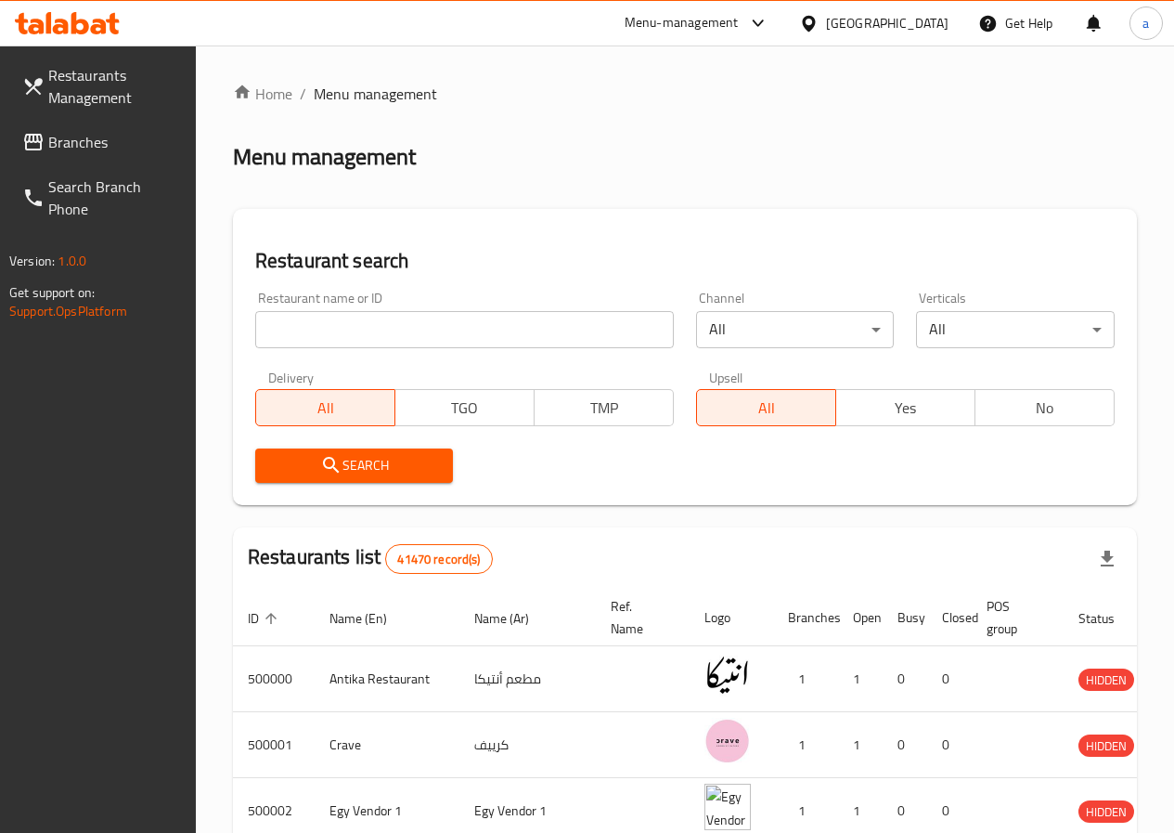
click at [106, 145] on span "Branches" at bounding box center [114, 142] width 133 height 22
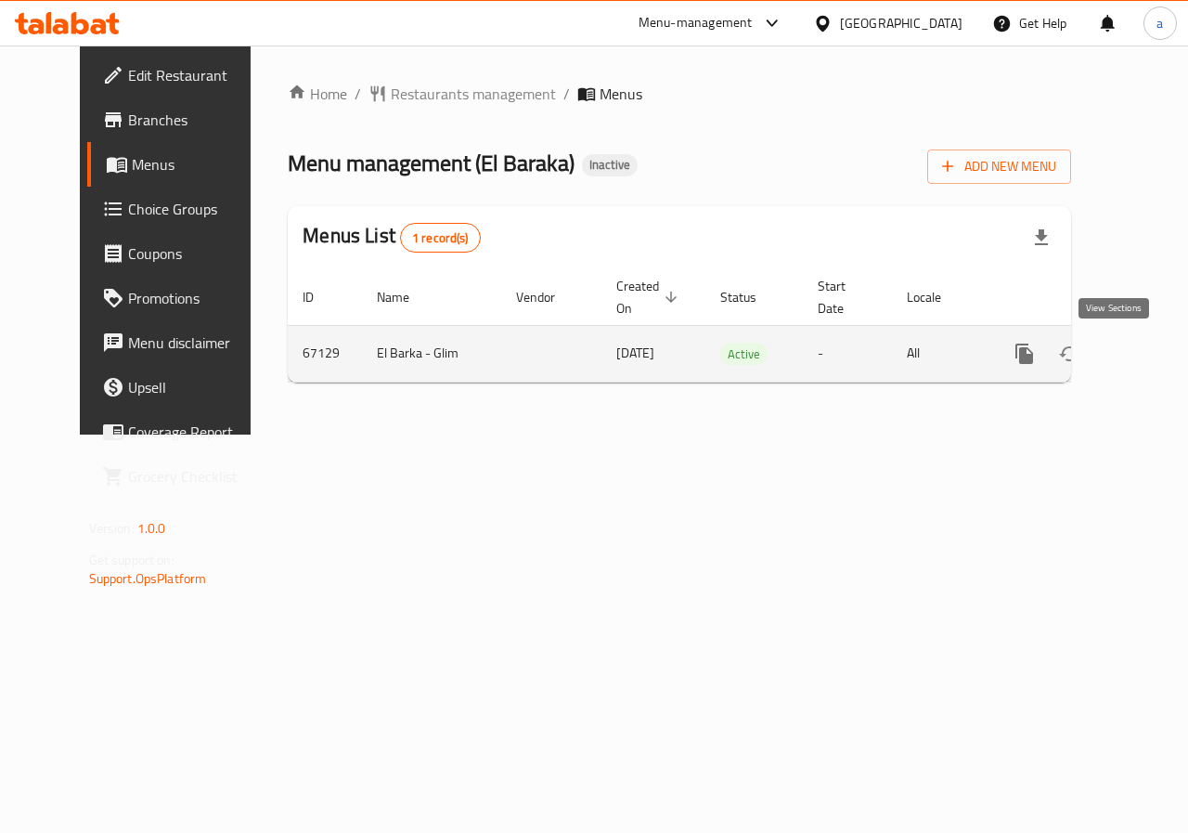
click at [1147, 354] on icon "enhanced table" at bounding box center [1158, 353] width 22 height 22
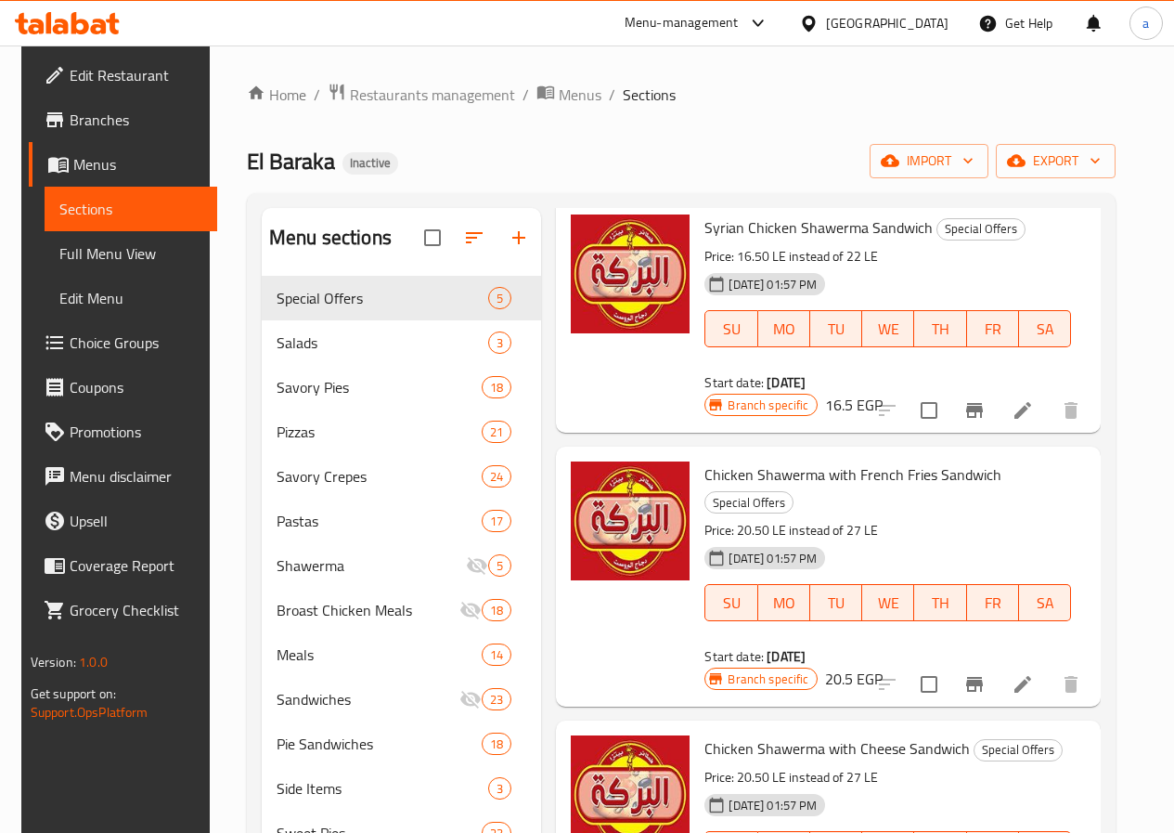
scroll to position [93, 0]
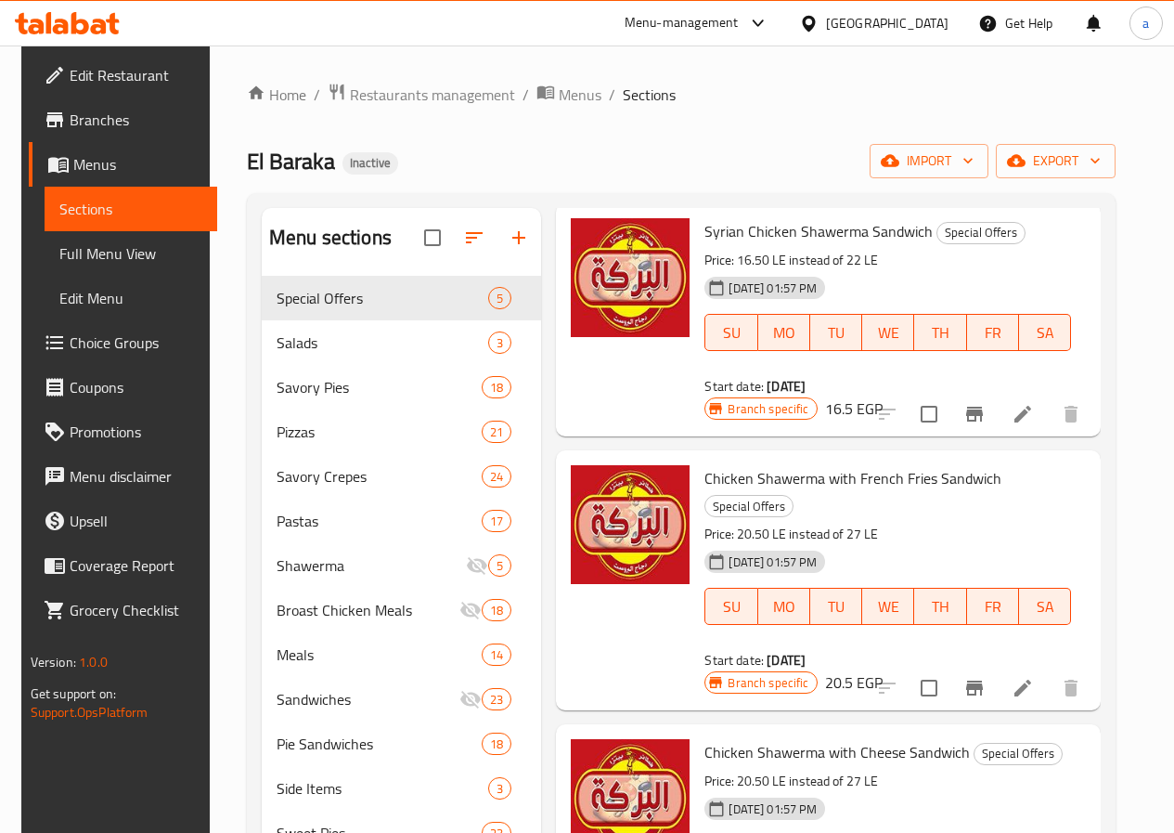
click at [883, 395] on h6 "16.5 EGP" at bounding box center [854, 408] width 58 height 26
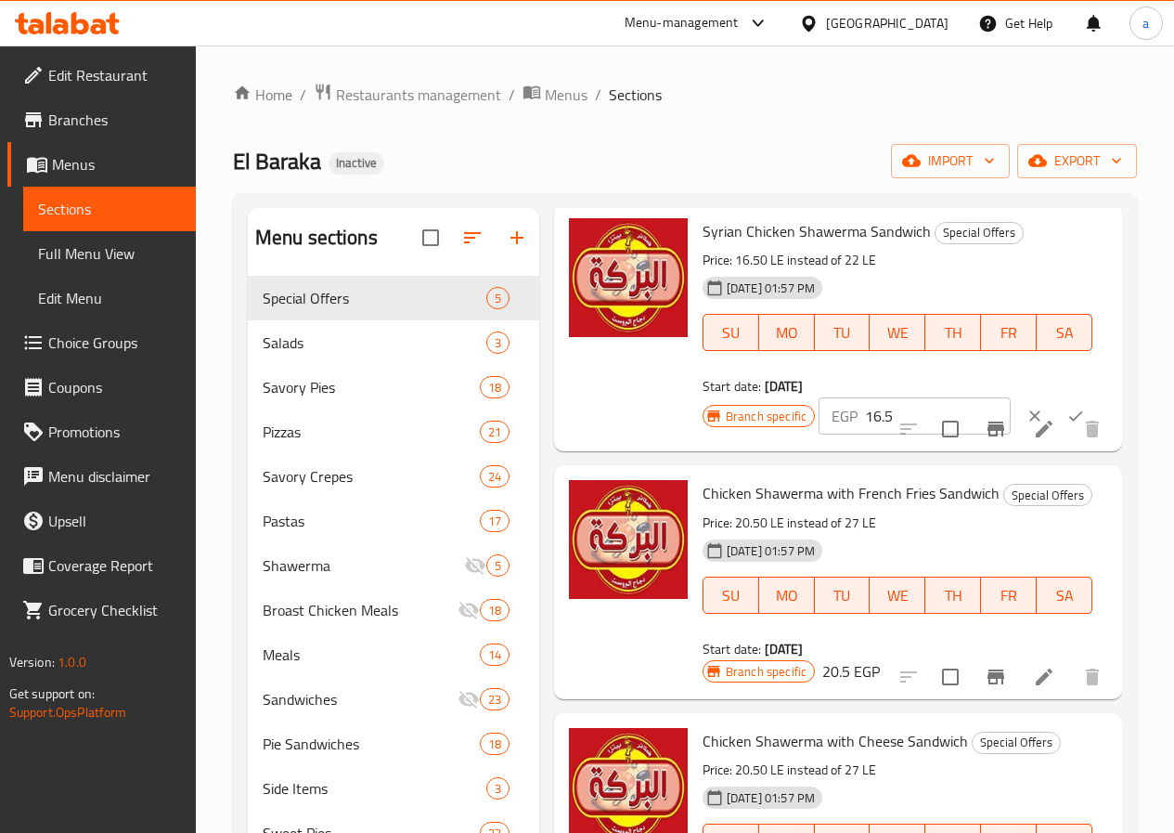
click at [1078, 219] on div "Syrian Chicken Shawerma Sandwich Special Offers Price: 16.50 LE instead of 22 L…" at bounding box center [897, 307] width 405 height 192
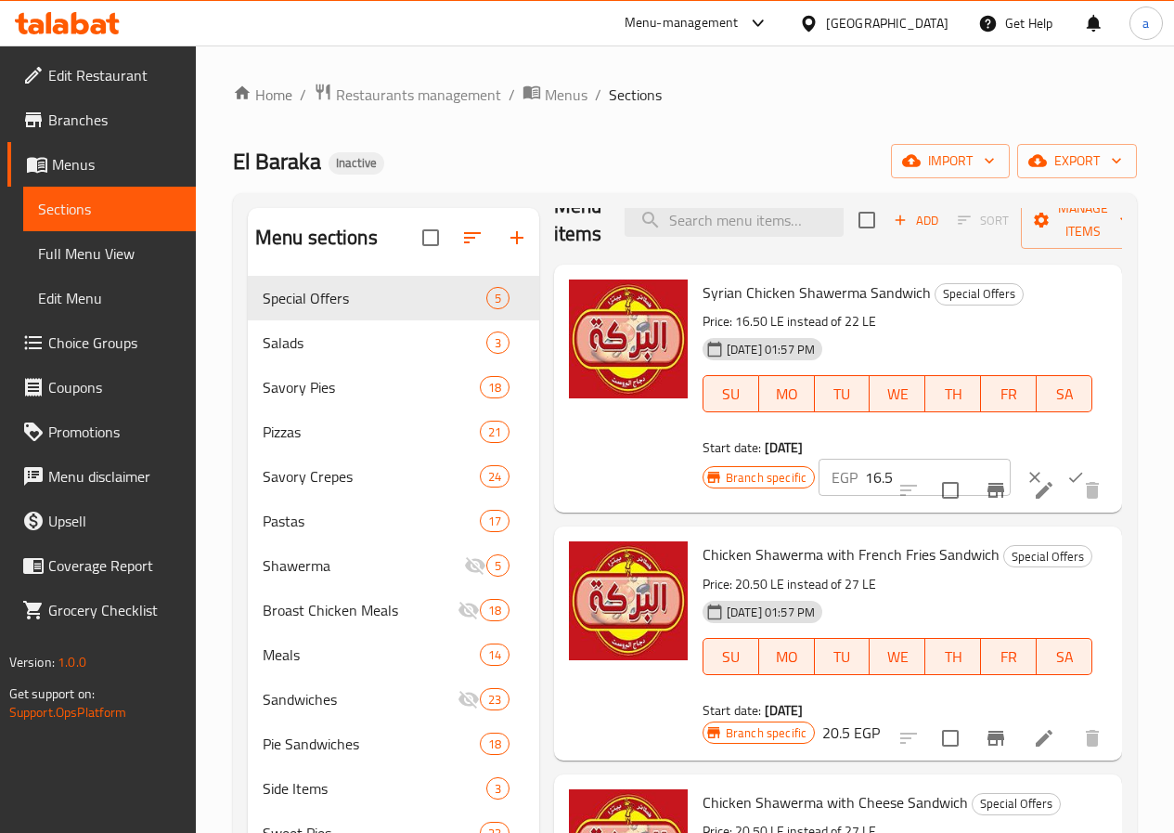
scroll to position [0, 0]
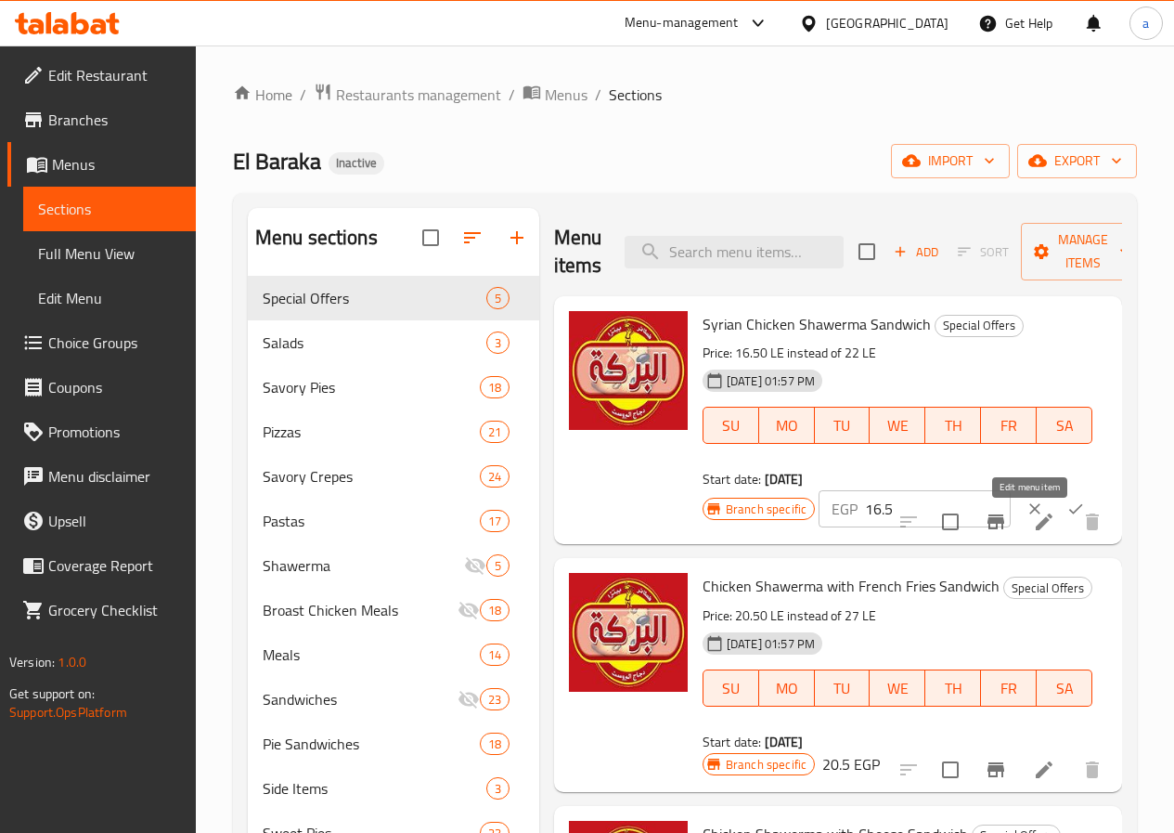
click at [1033, 526] on icon at bounding box center [1044, 521] width 22 height 22
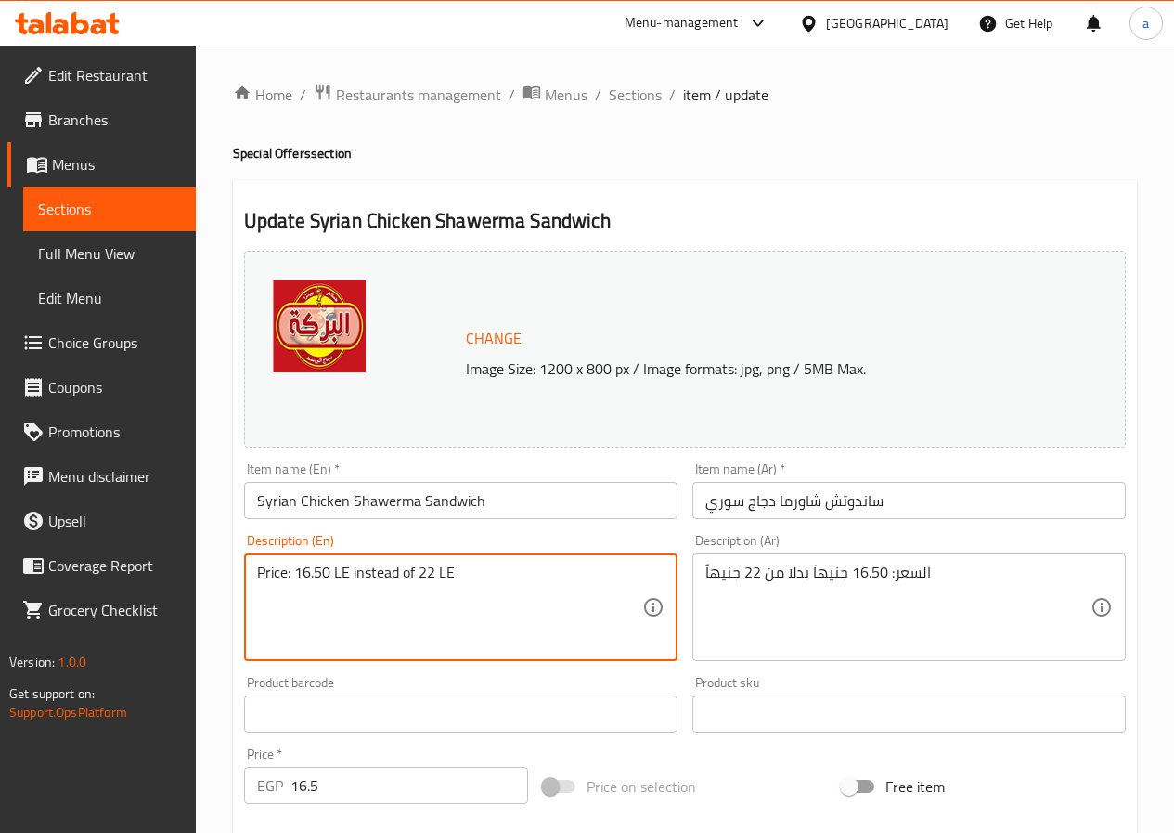
click at [488, 612] on textarea "Price: 16.50 LE instead of 22 LE" at bounding box center [449, 607] width 385 height 88
type textarea "Price: 16.50 LE instead of 22 6"
click at [446, 97] on span "Restaurants management" at bounding box center [418, 95] width 165 height 22
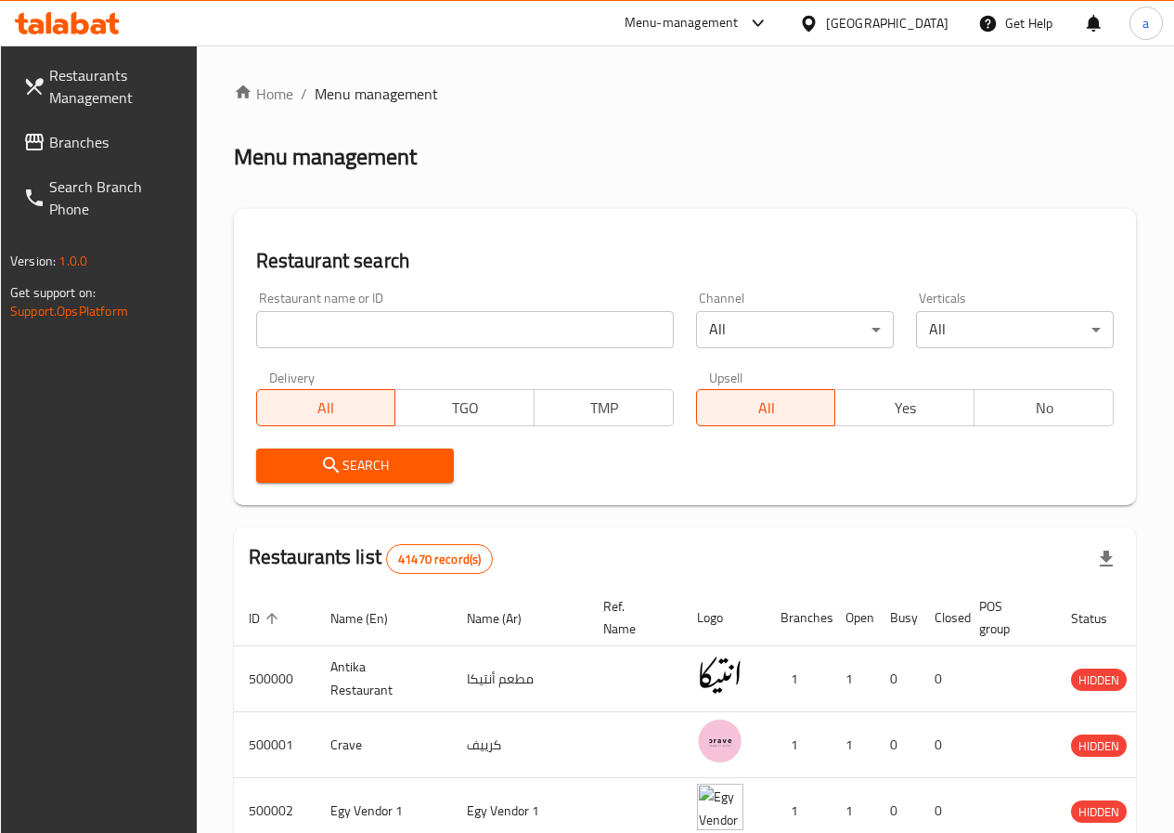
click at [378, 319] on input "search" at bounding box center [465, 329] width 418 height 37
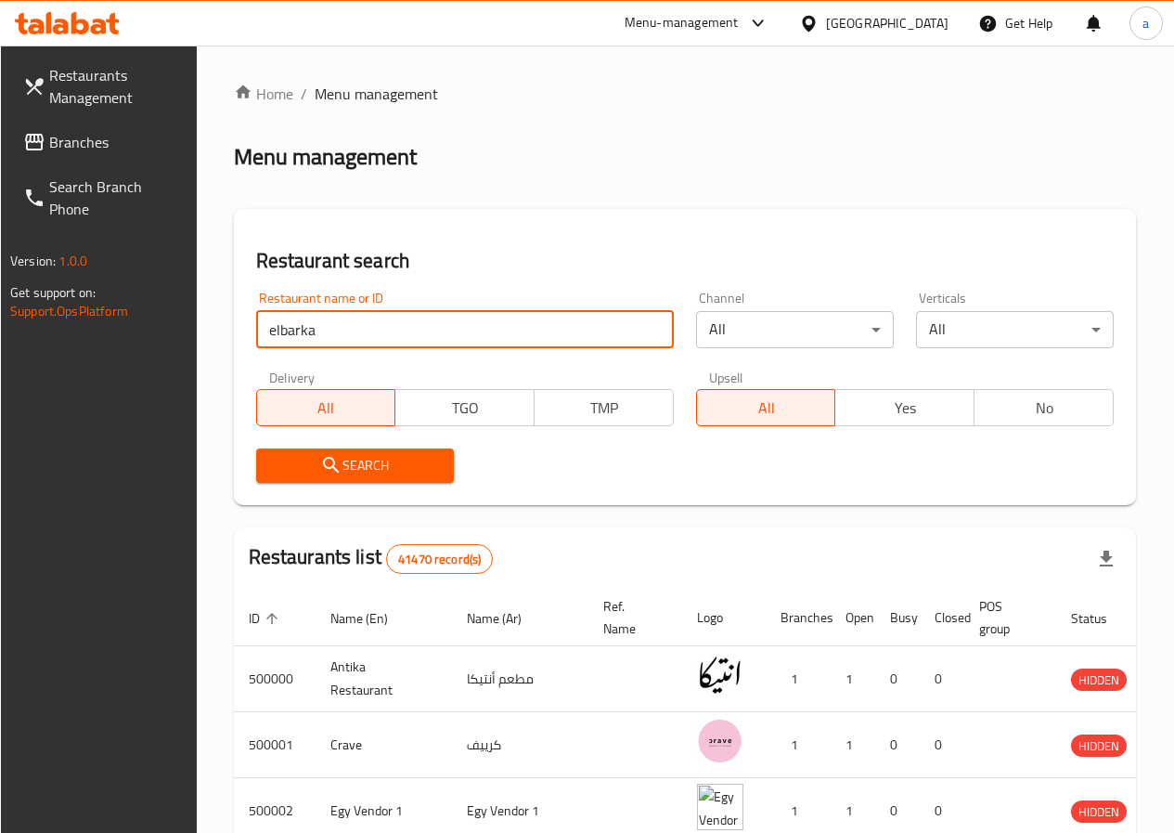
click button "Search" at bounding box center [355, 465] width 198 height 34
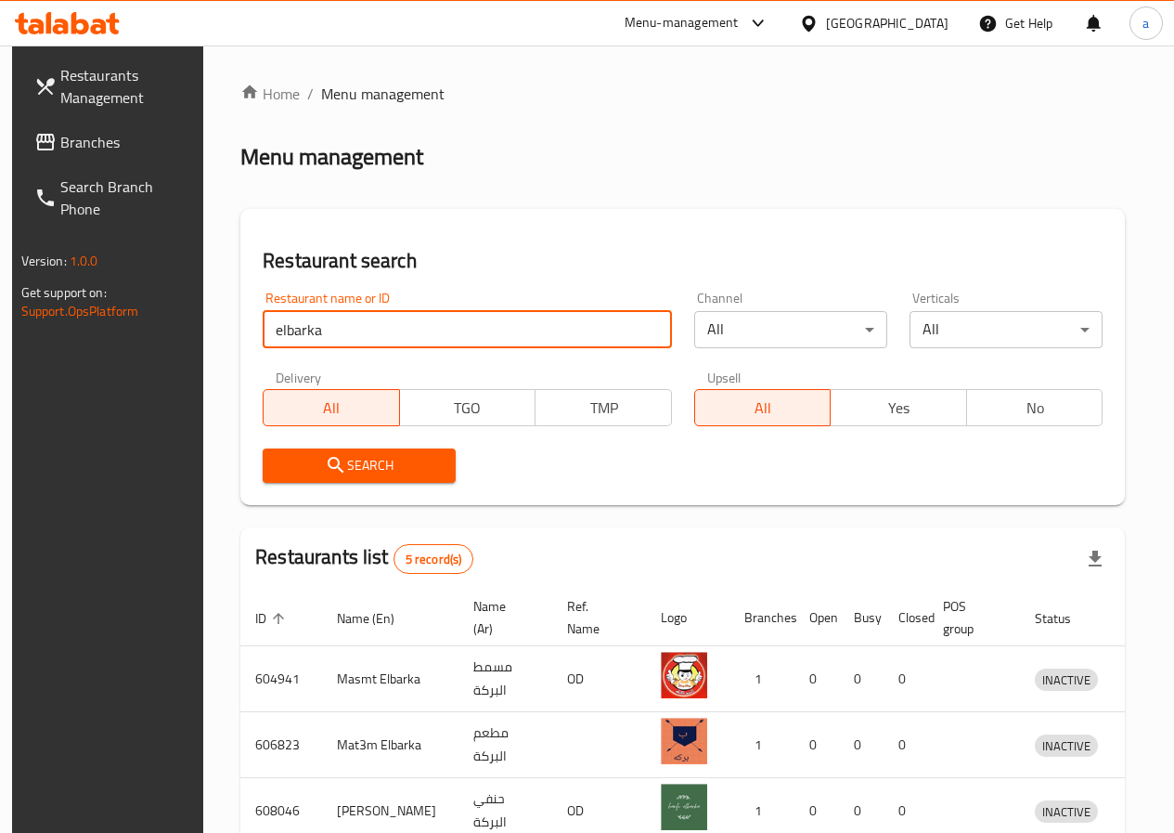
click at [395, 327] on input "elbarka" at bounding box center [467, 329] width 409 height 37
click at [277, 330] on input "elbarka" at bounding box center [467, 329] width 409 height 37
click at [281, 330] on input "e lbarka" at bounding box center [467, 329] width 409 height 37
click button "Search" at bounding box center [359, 465] width 193 height 34
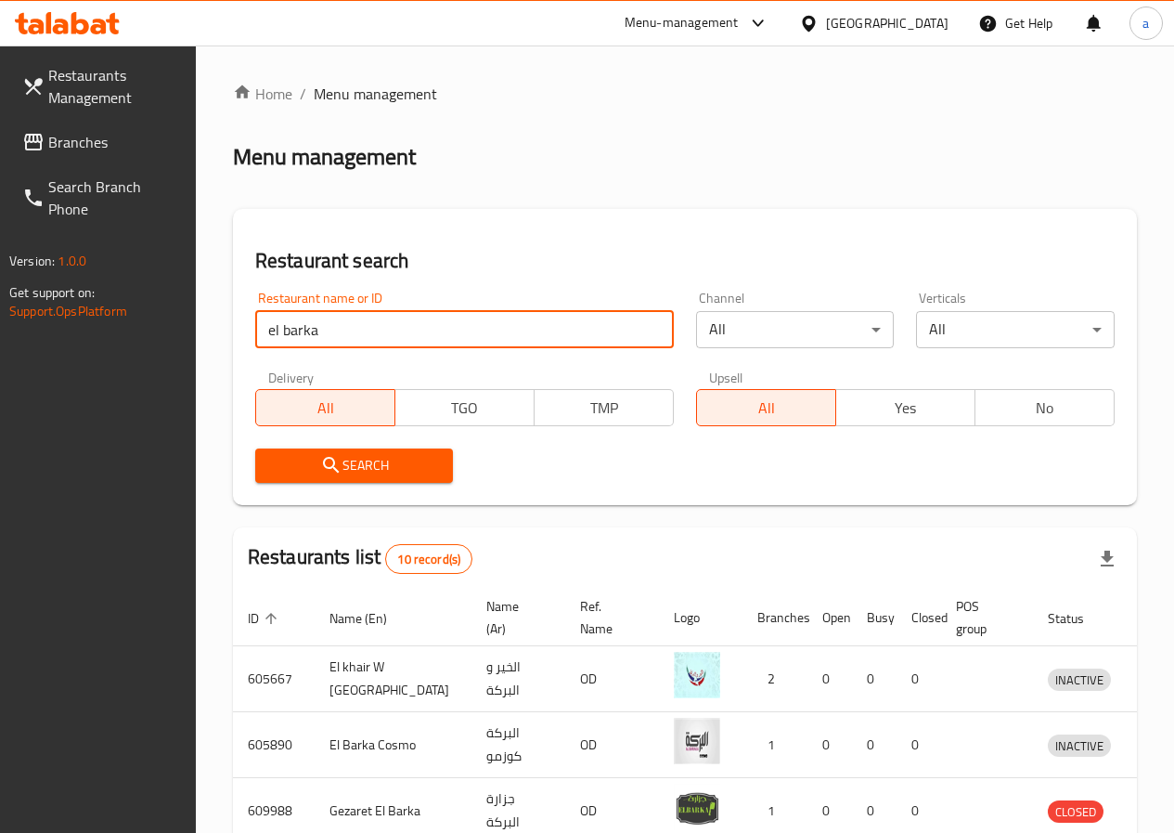
click at [305, 324] on input "el barka" at bounding box center [464, 329] width 419 height 37
click at [307, 334] on input "el barka" at bounding box center [464, 329] width 419 height 37
type input "el barkaa"
click button "Search" at bounding box center [354, 465] width 199 height 34
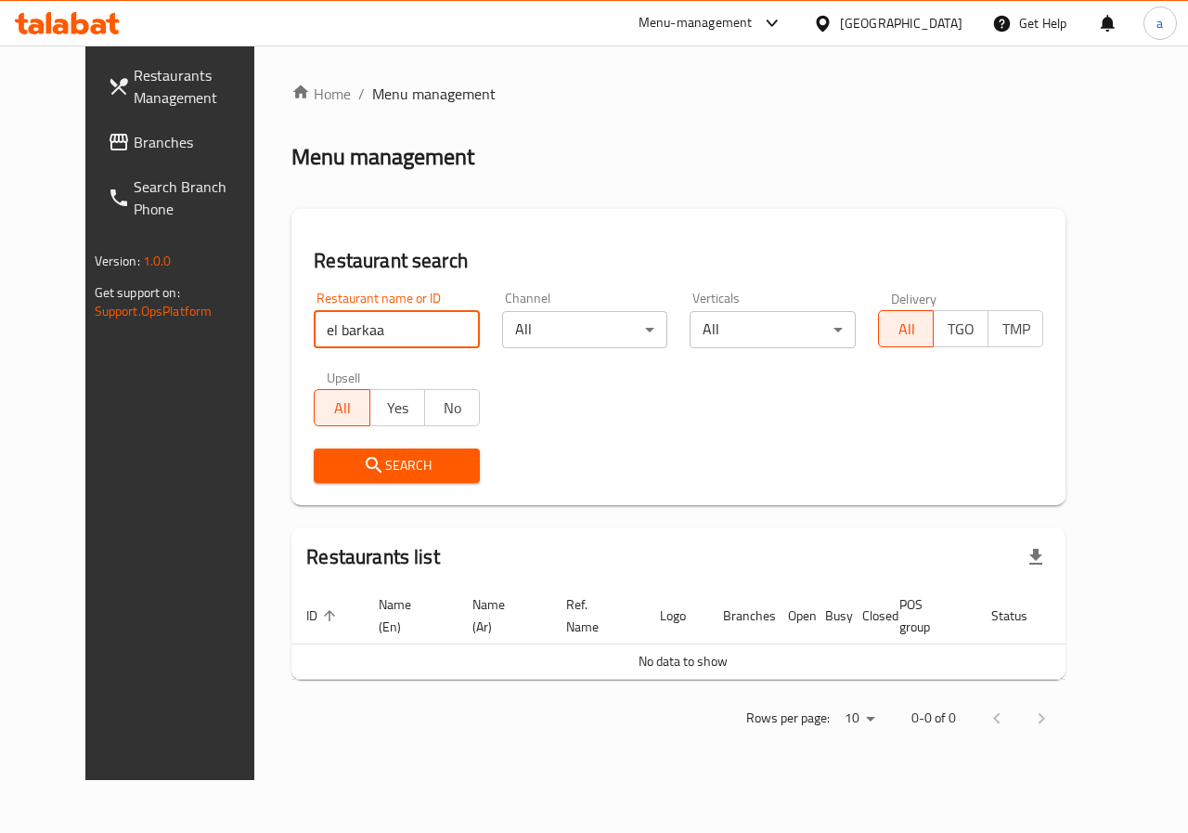
click at [327, 332] on input "el barkaa" at bounding box center [397, 329] width 166 height 37
click at [436, 331] on input "el barkaa" at bounding box center [397, 329] width 166 height 37
click button "Search" at bounding box center [397, 465] width 166 height 34
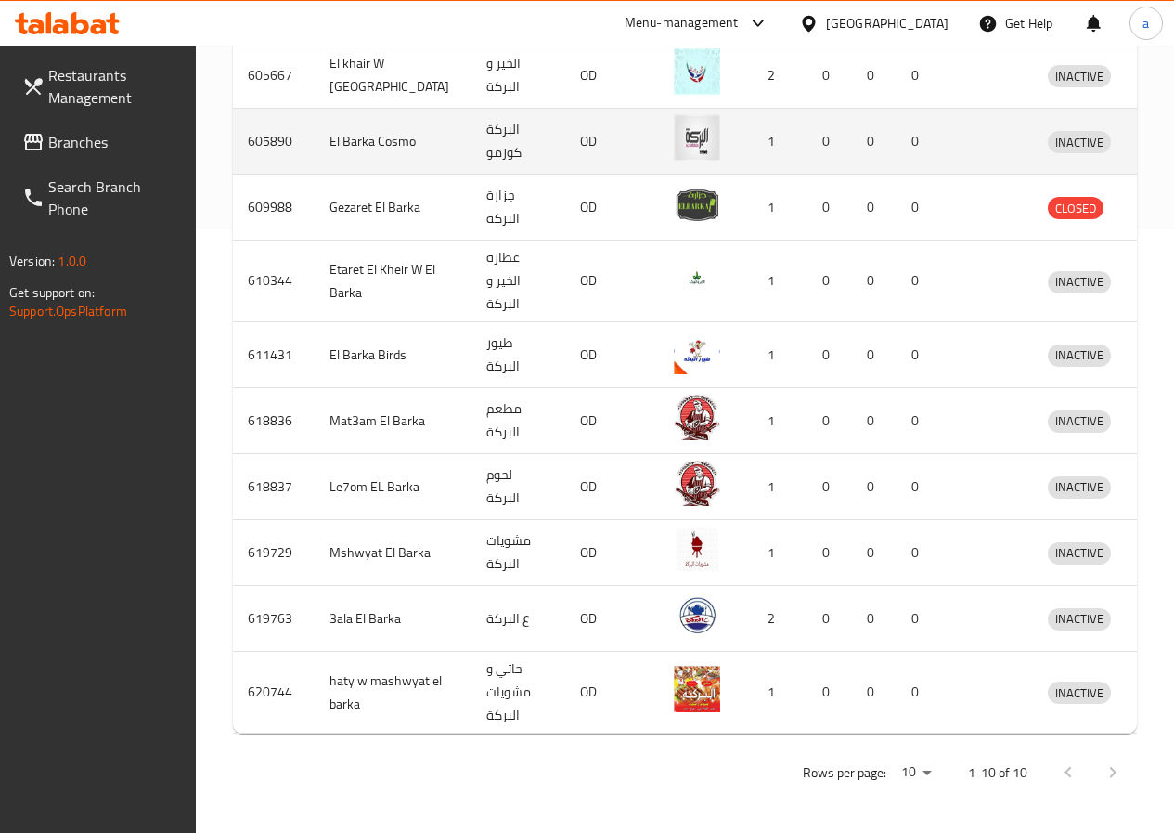
scroll to position [233, 0]
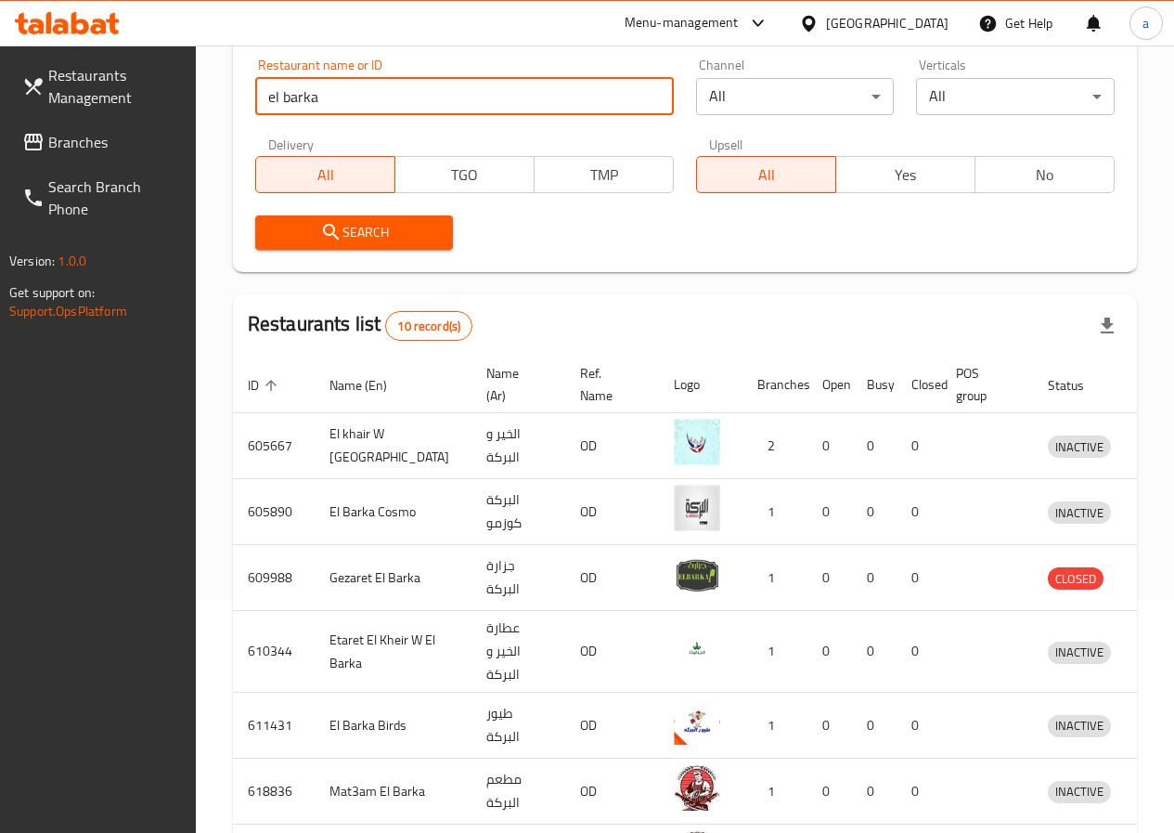
click at [299, 95] on input "el barka" at bounding box center [464, 96] width 419 height 37
click at [304, 94] on input "el barka" at bounding box center [464, 96] width 419 height 37
type input "el baraka"
click button "Search" at bounding box center [354, 232] width 199 height 34
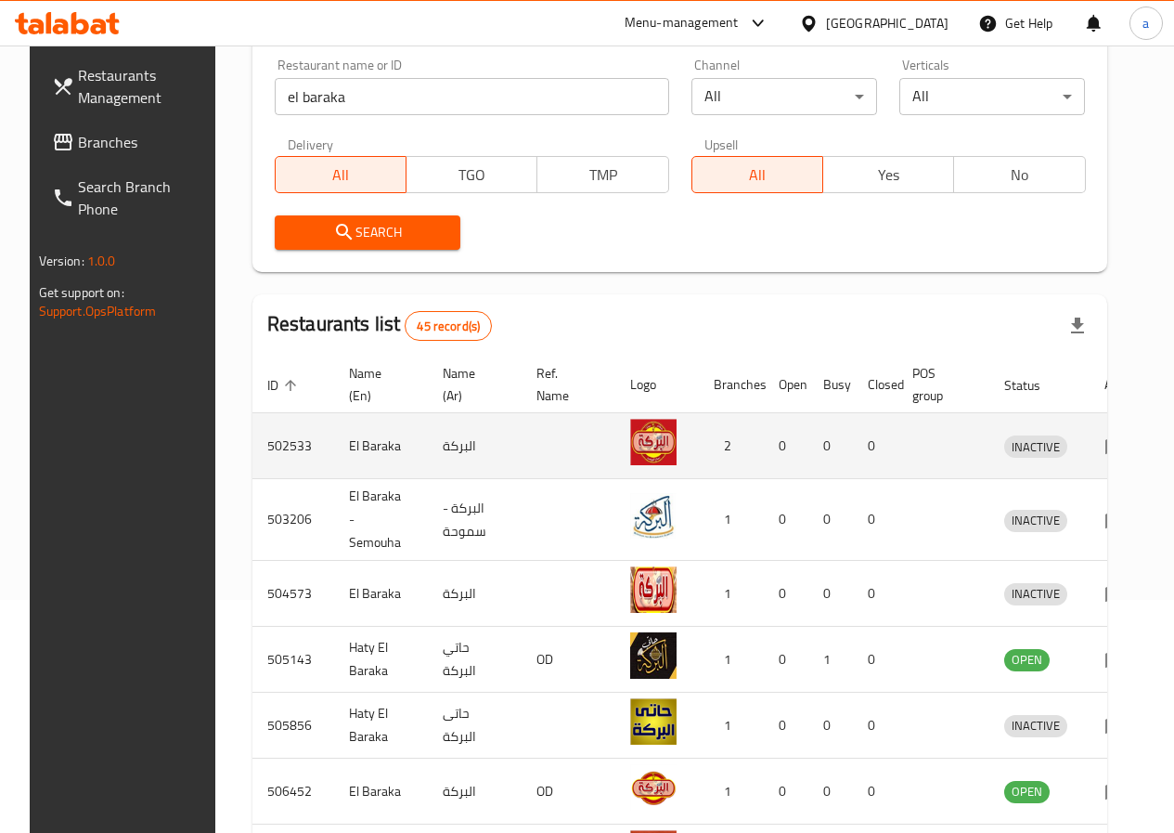
click at [862, 440] on td "0" at bounding box center [875, 446] width 45 height 66
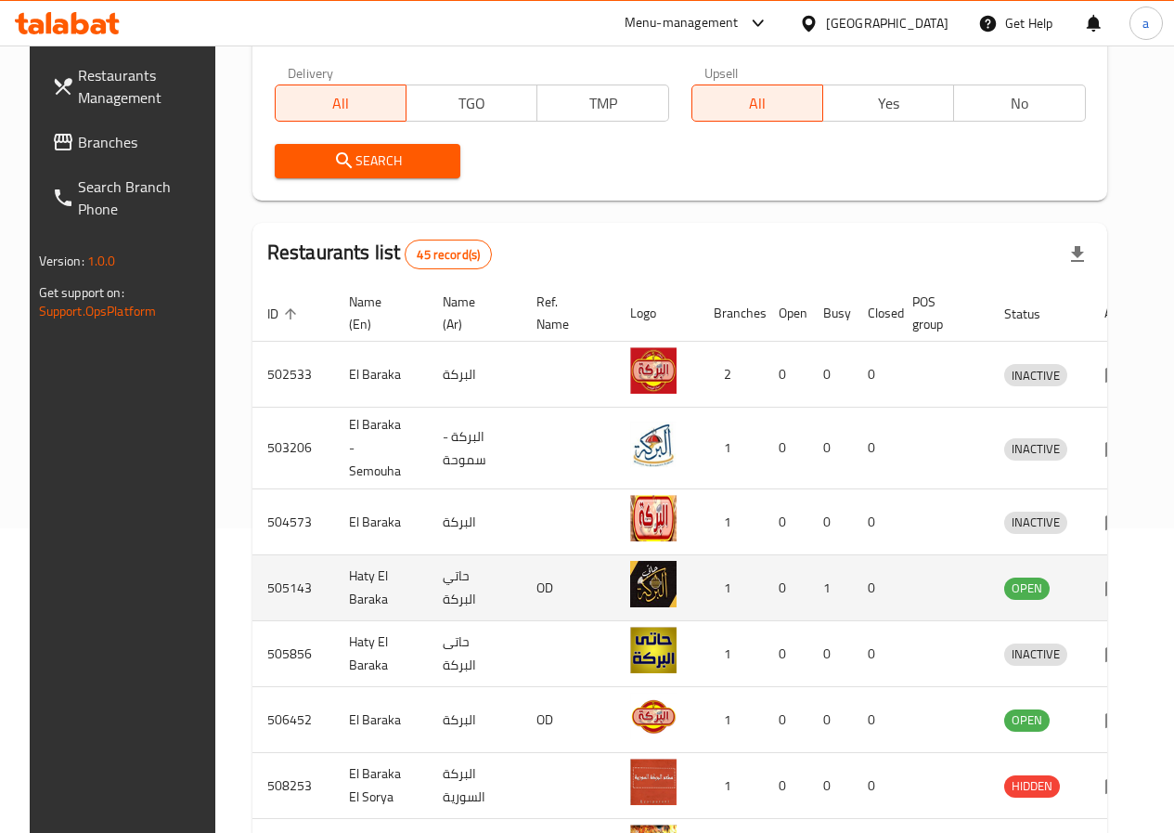
scroll to position [419, 0]
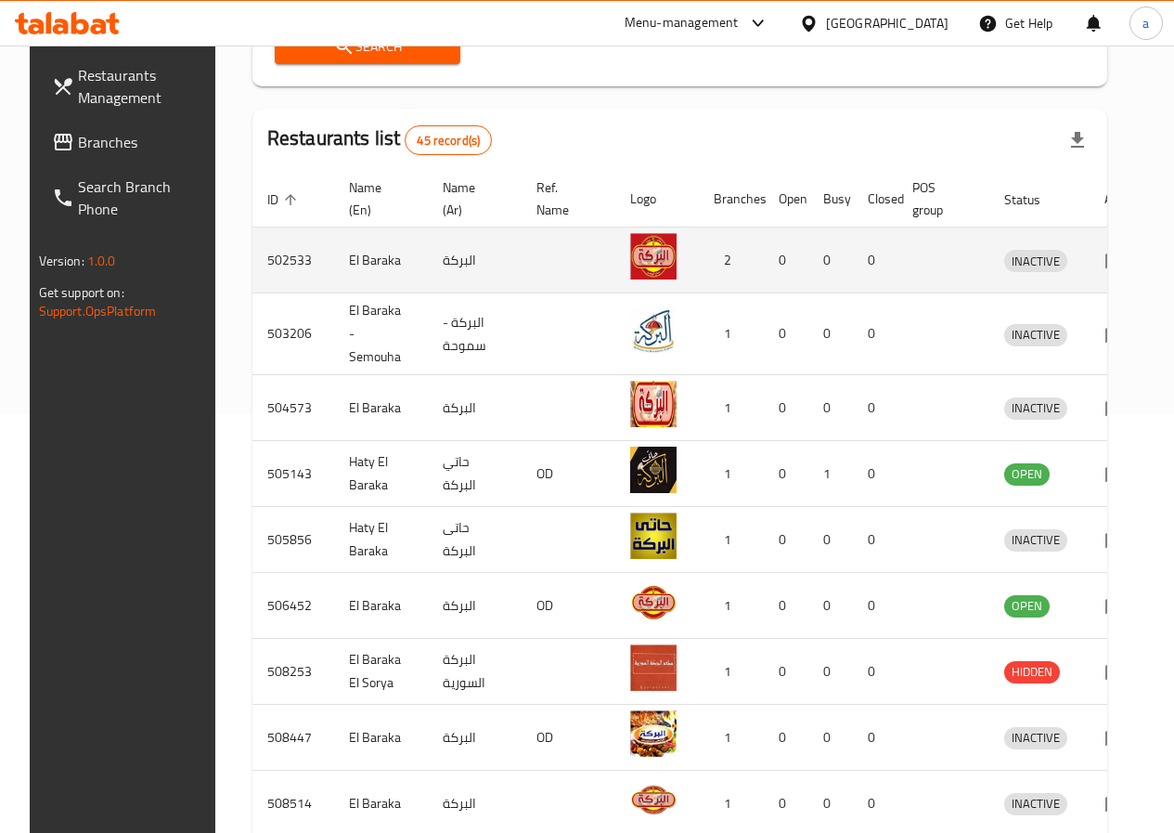
click at [639, 287] on td "enhanced table" at bounding box center [657, 260] width 84 height 66
click at [1104, 256] on icon "enhanced table" at bounding box center [1115, 260] width 22 height 22
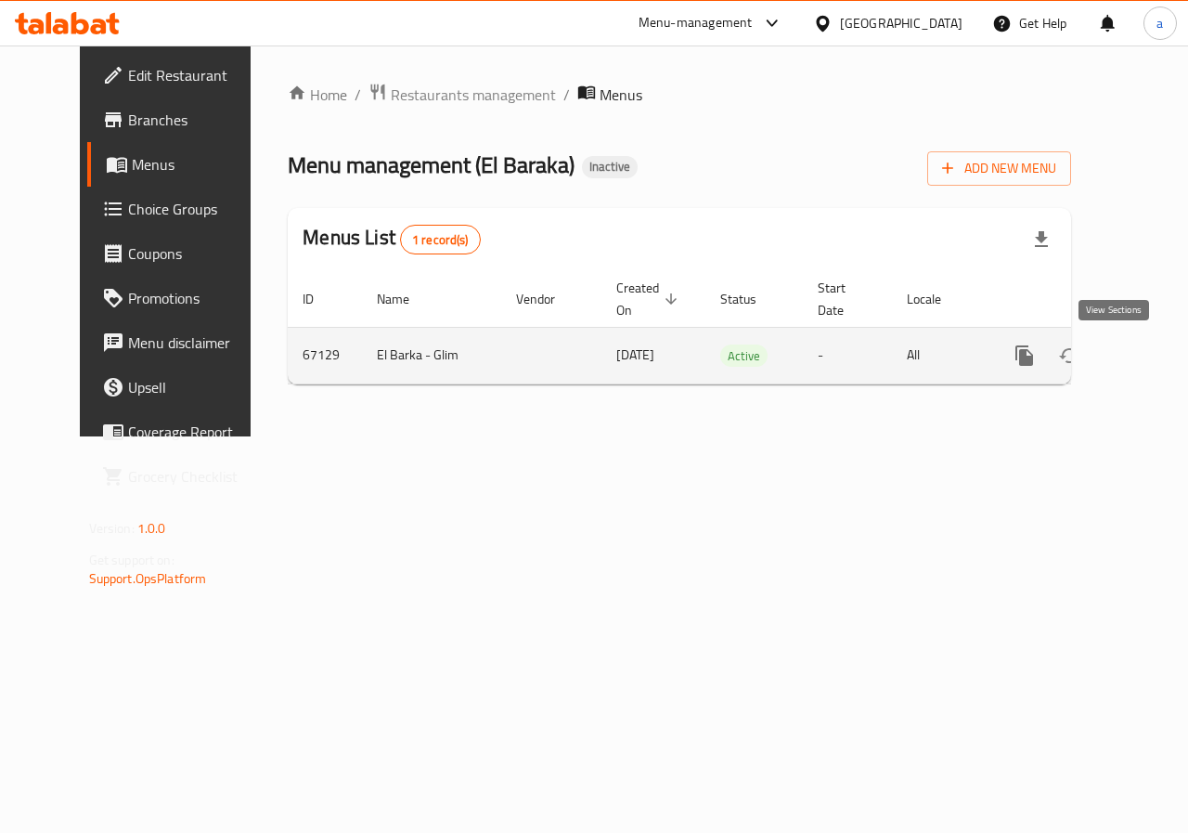
click at [1147, 359] on icon "enhanced table" at bounding box center [1158, 355] width 22 height 22
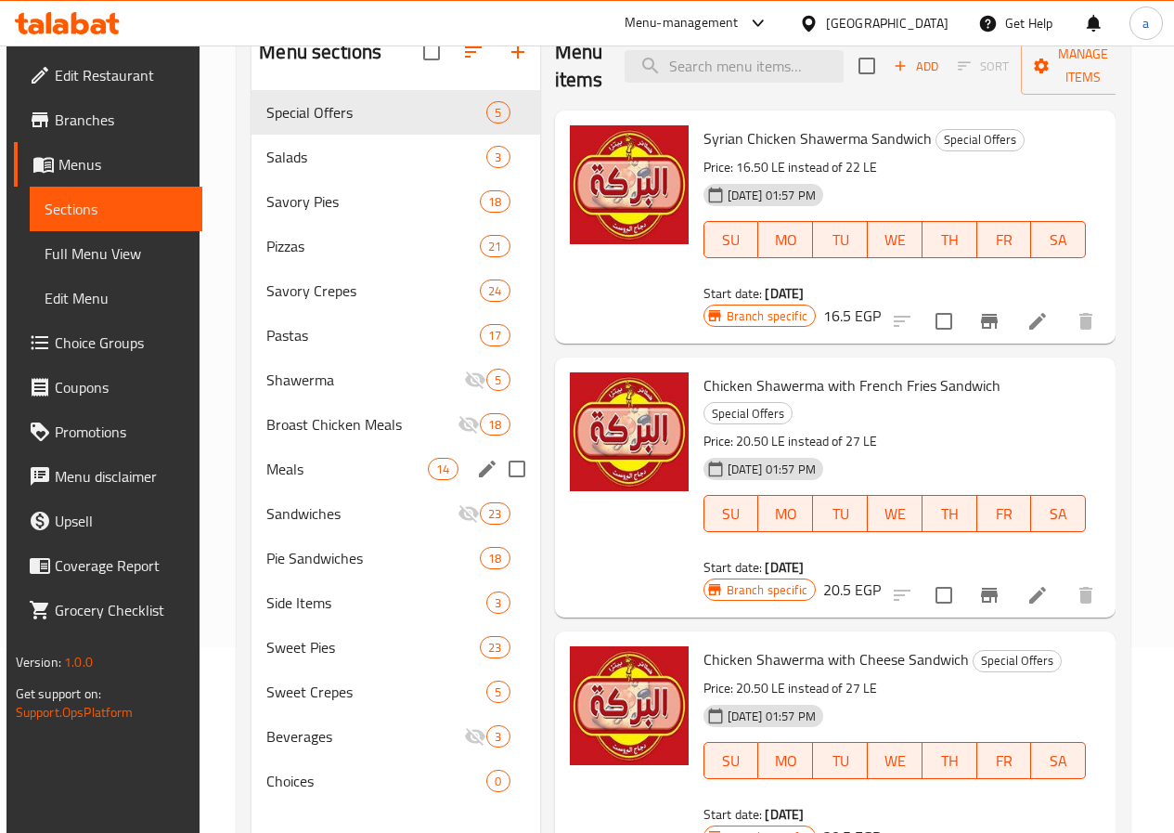
scroll to position [260, 0]
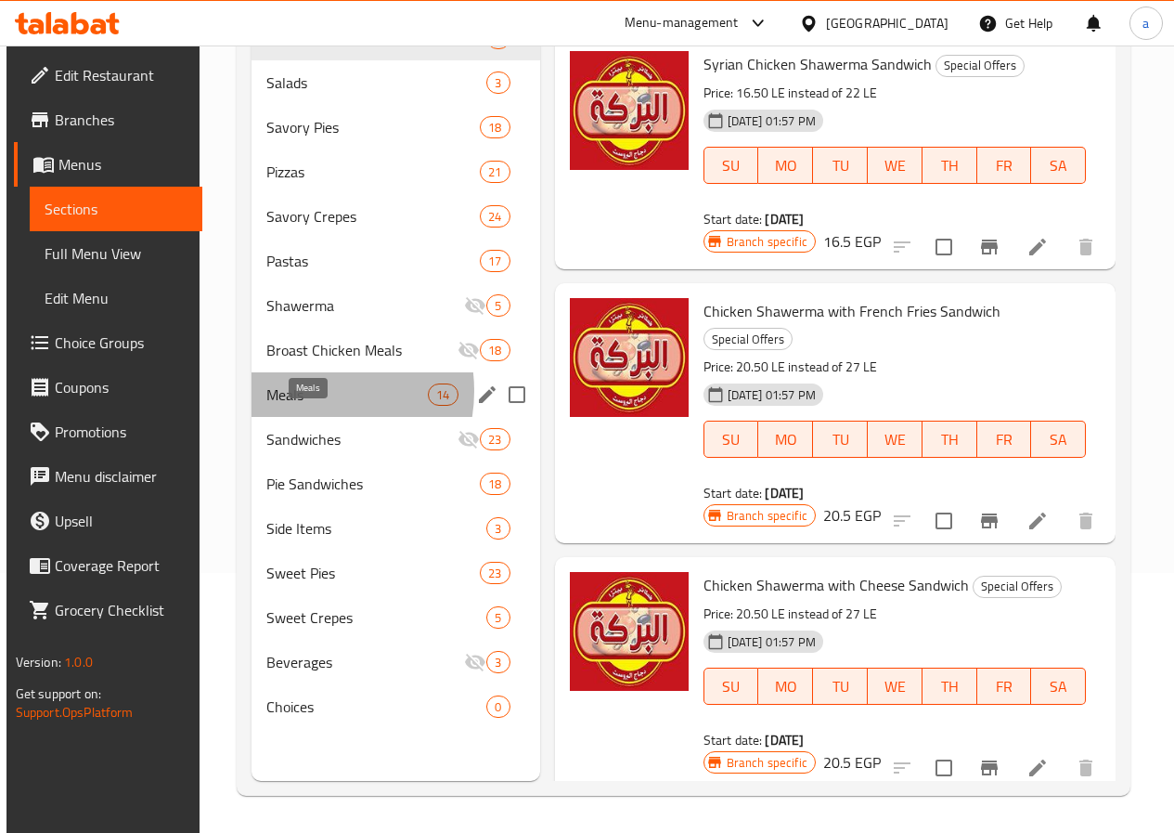
click at [301, 406] on span "Meals" at bounding box center [346, 394] width 161 height 22
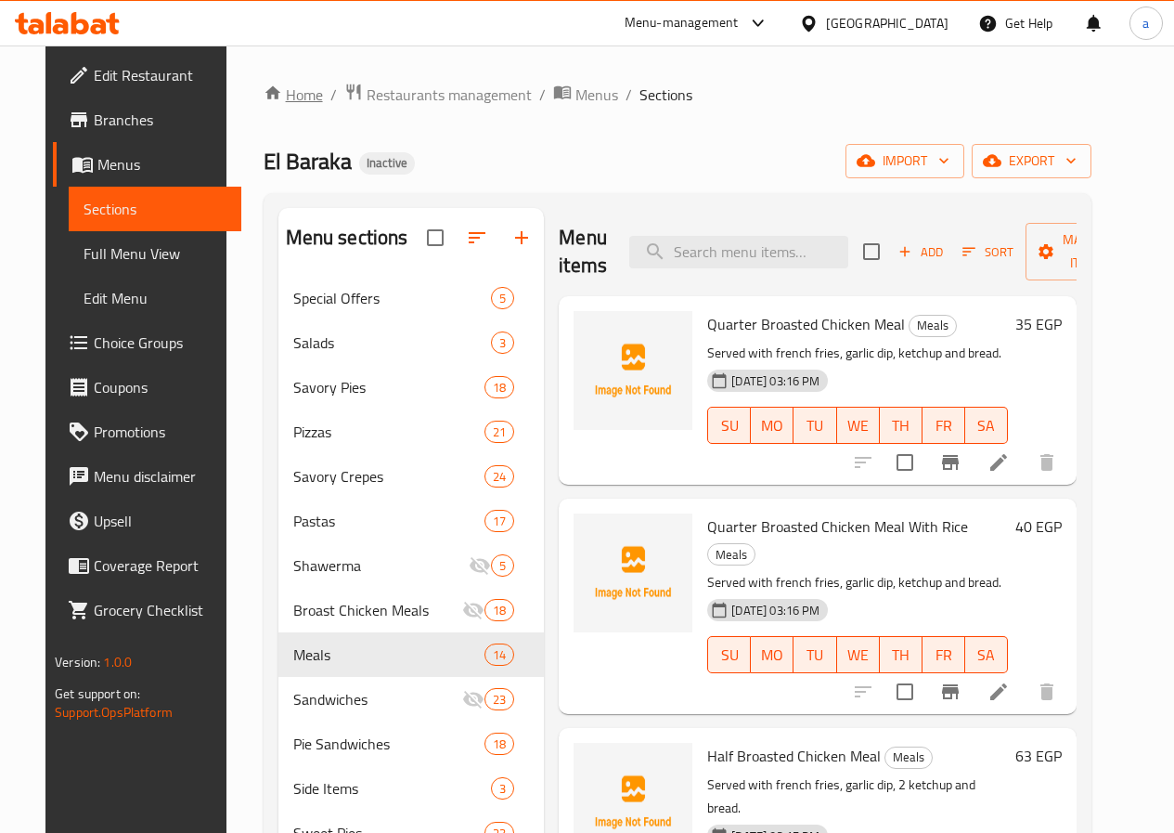
click at [264, 89] on link "Home" at bounding box center [293, 95] width 59 height 22
